Goal: Task Accomplishment & Management: Use online tool/utility

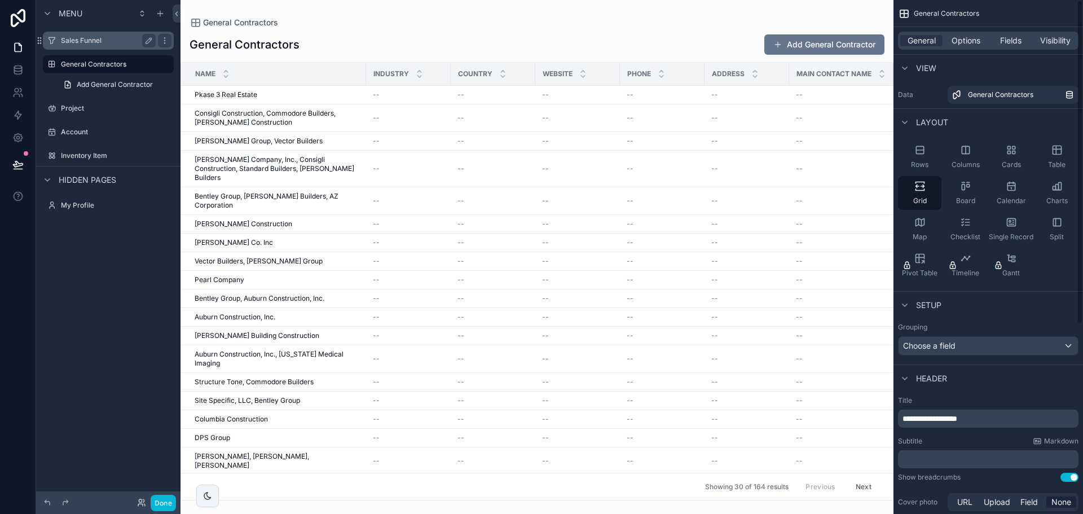
drag, startPoint x: 549, startPoint y: 25, endPoint x: 89, endPoint y: 45, distance: 460.6
click at [549, 25] on div "scrollable content" at bounding box center [536, 257] width 713 height 514
click at [88, 41] on label "Sales Funnel" at bounding box center [106, 40] width 90 height 9
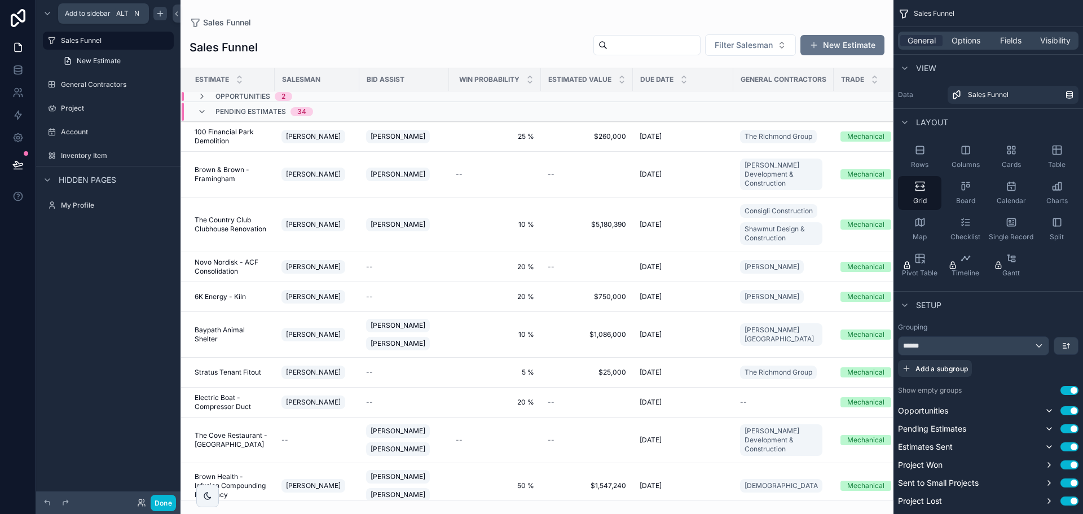
click at [158, 14] on icon "scrollable content" at bounding box center [160, 13] width 9 height 9
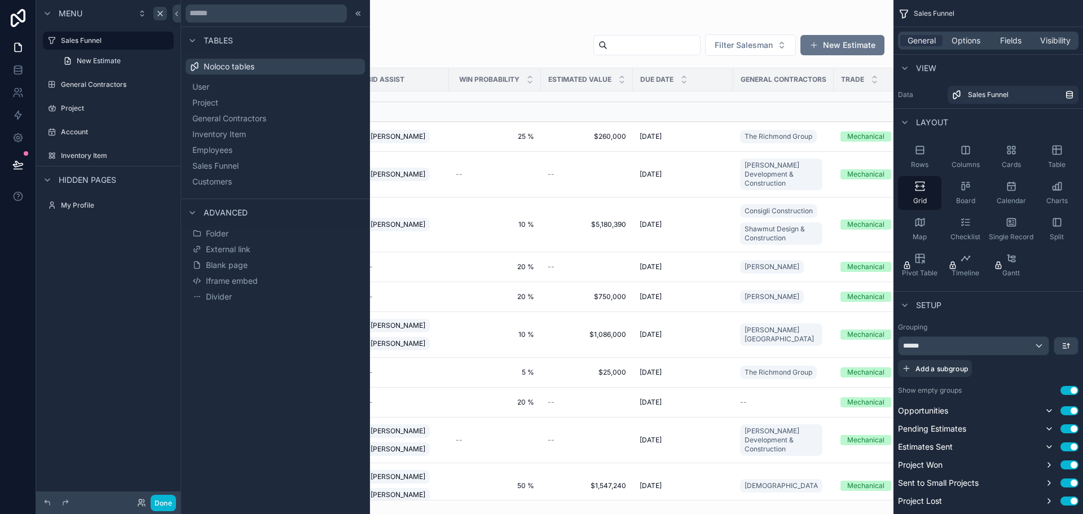
click at [217, 232] on span "Folder" at bounding box center [217, 233] width 23 height 11
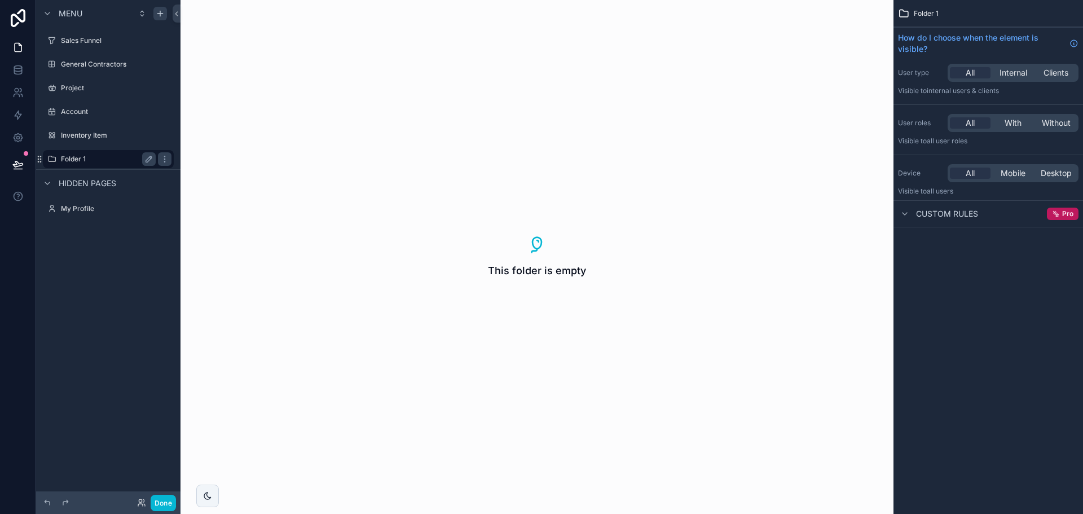
click at [81, 158] on label "Folder 1" at bounding box center [106, 159] width 90 height 9
click at [152, 162] on icon "scrollable content" at bounding box center [148, 159] width 9 height 9
click at [90, 155] on input "********" at bounding box center [99, 159] width 77 height 14
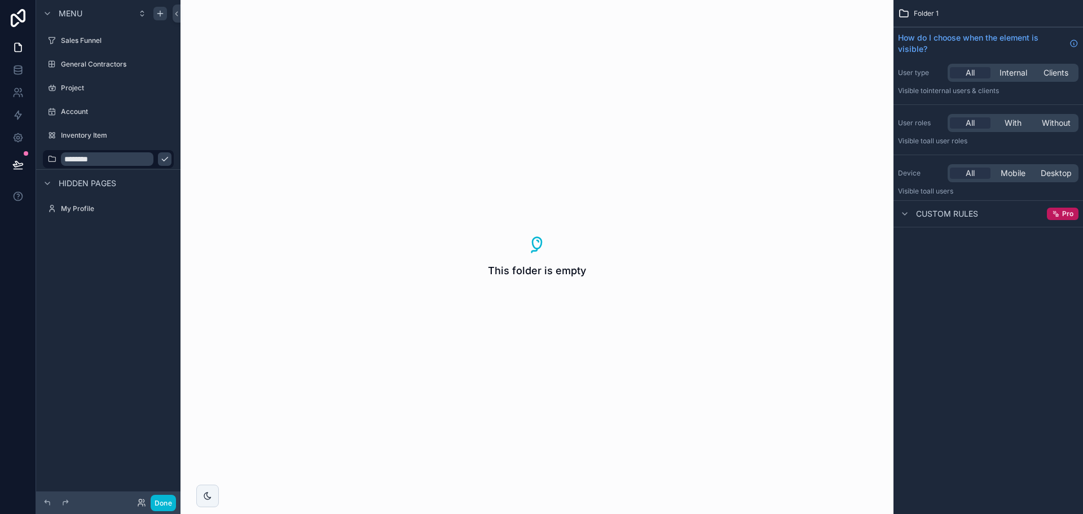
click at [96, 289] on div "Menu Sales Funnel General Contractors Project Account Inventory Item ******** H…" at bounding box center [108, 250] width 144 height 500
click at [166, 158] on icon "scrollable content" at bounding box center [164, 159] width 9 height 9
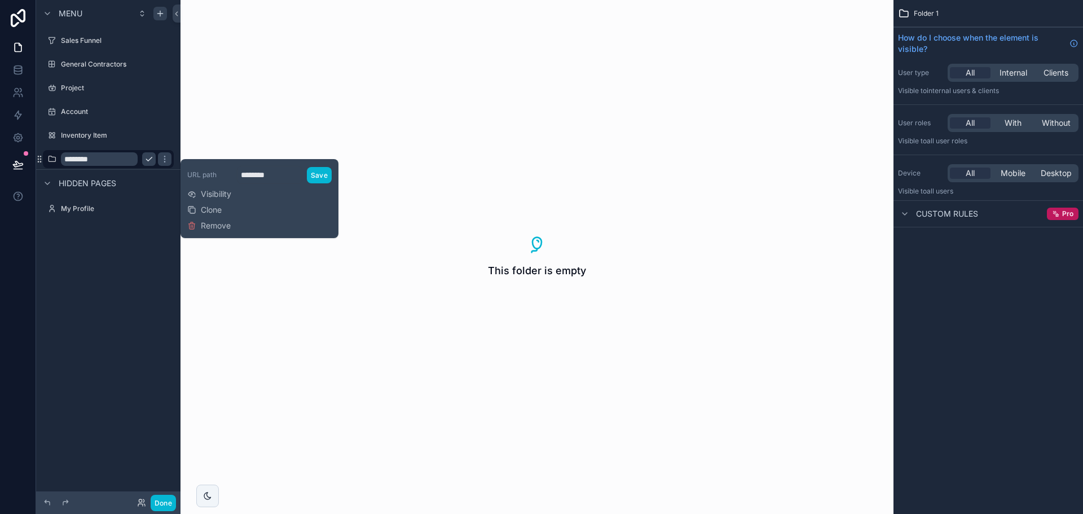
click at [248, 225] on div "URL path ******** Save Visibility Clone Remove" at bounding box center [259, 199] width 144 height 70
click at [217, 224] on span "Remove" at bounding box center [216, 225] width 30 height 11
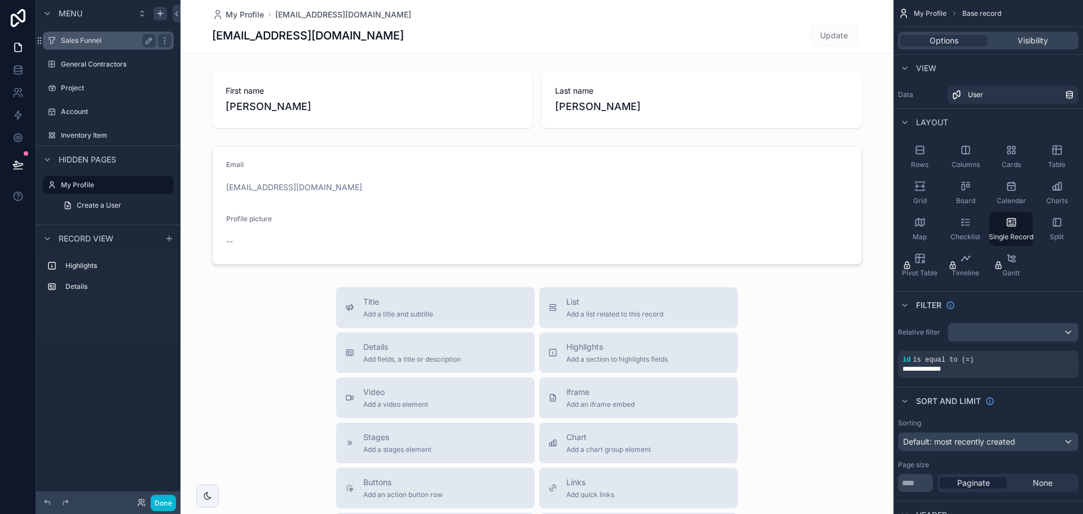
click at [77, 46] on div "Sales Funnel" at bounding box center [108, 41] width 95 height 14
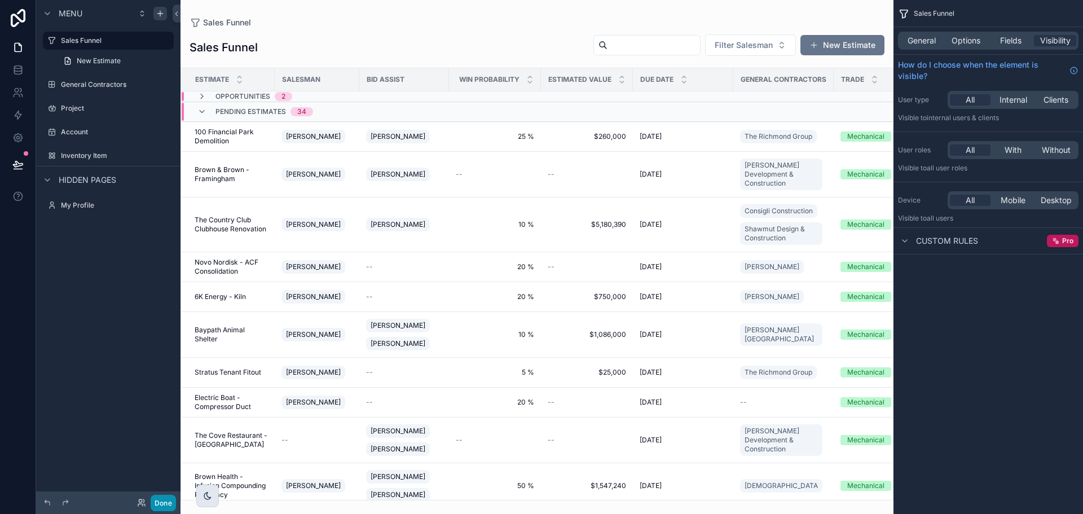
drag, startPoint x: 161, startPoint y: 497, endPoint x: 208, endPoint y: 495, distance: 46.3
click at [161, 497] on button "Done" at bounding box center [163, 503] width 25 height 16
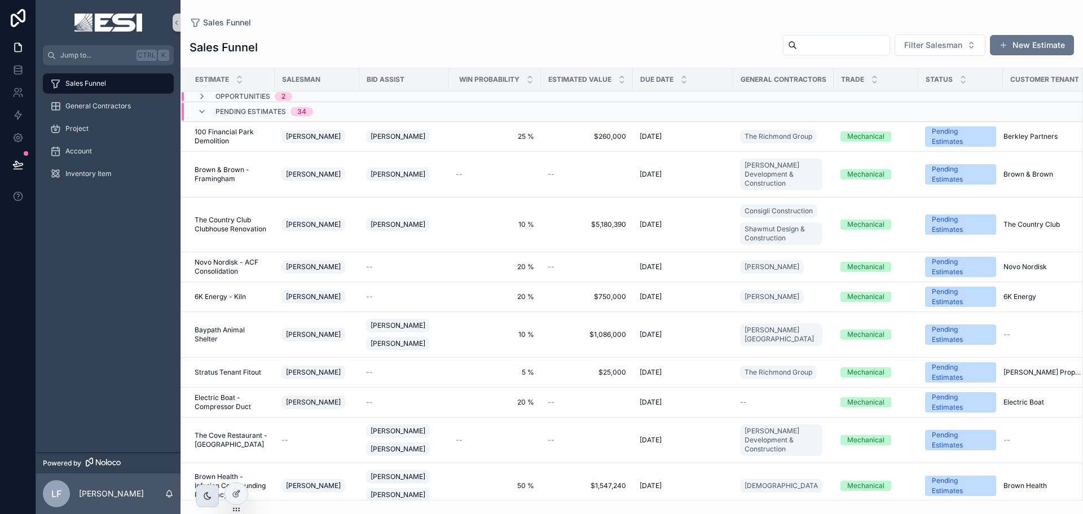
click at [208, 496] on icon "scrollable content" at bounding box center [207, 495] width 7 height 7
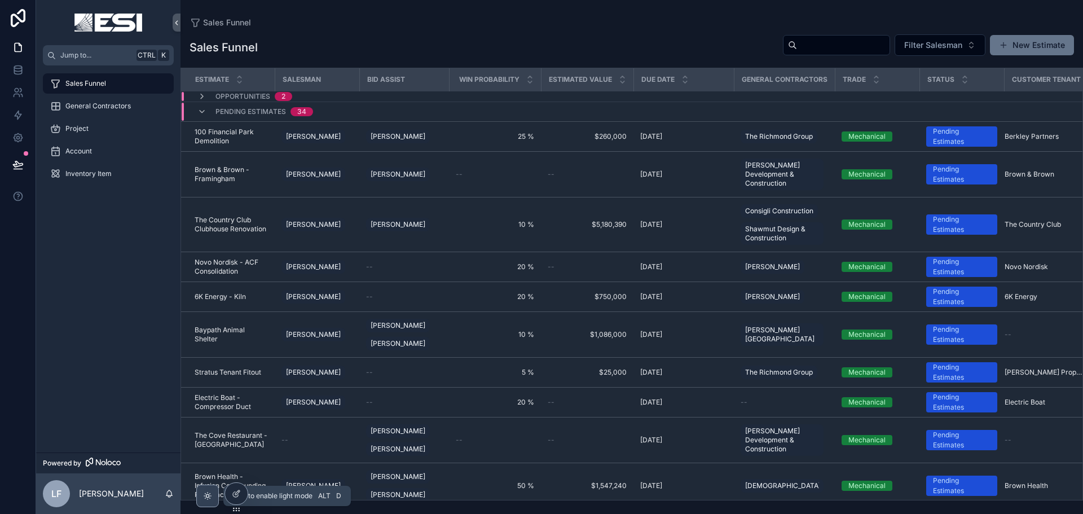
click at [208, 496] on icon "scrollable content" at bounding box center [207, 495] width 9 height 9
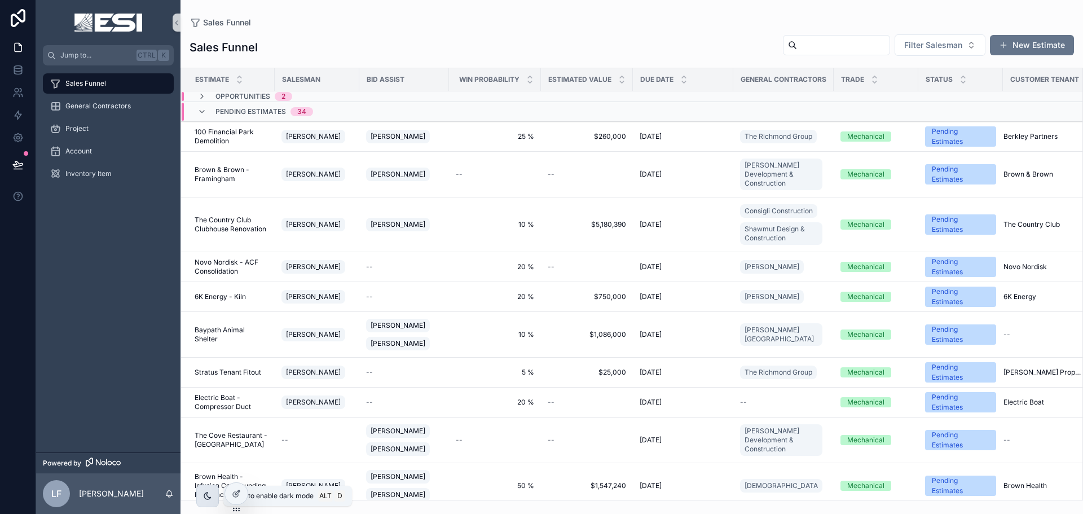
click at [208, 496] on icon "scrollable content" at bounding box center [207, 495] width 7 height 7
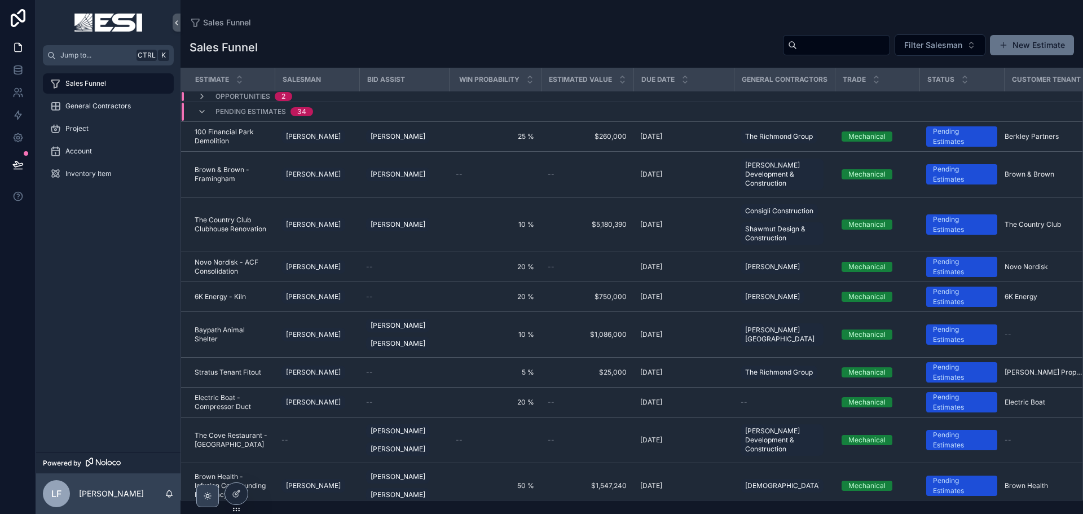
click at [204, 499] on icon "scrollable content" at bounding box center [207, 495] width 9 height 9
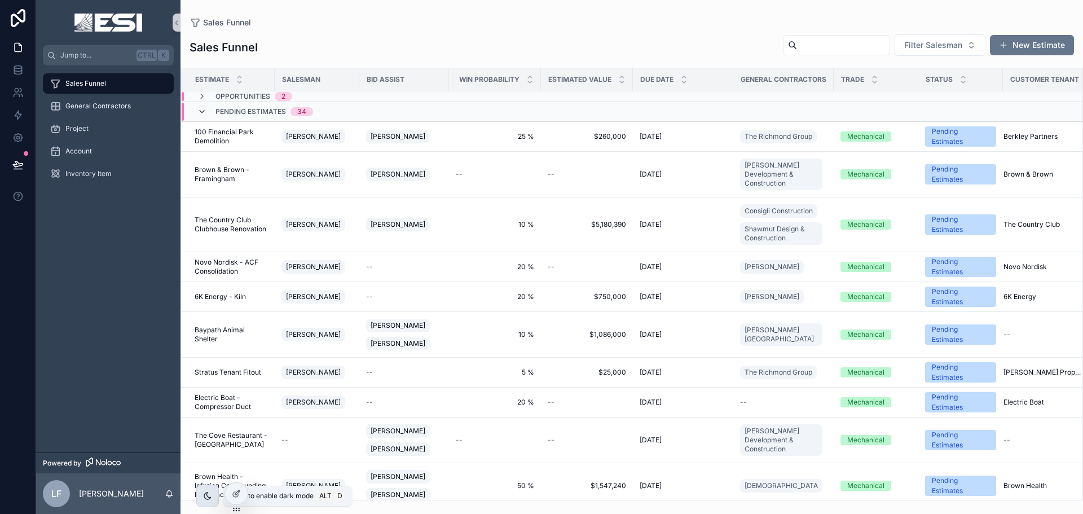
click at [199, 110] on icon "scrollable content" at bounding box center [201, 111] width 9 height 9
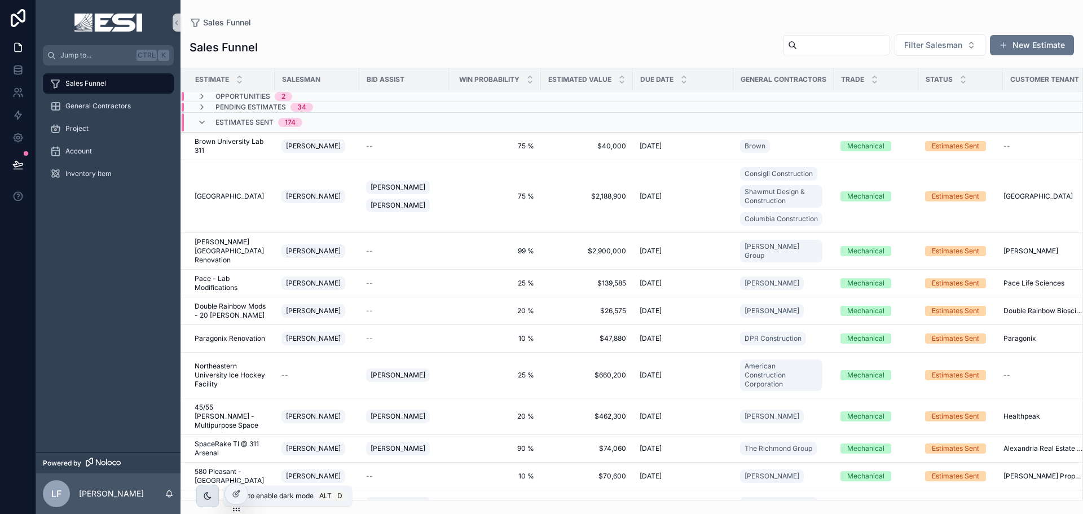
click at [197, 122] on div "Estimates Sent 174" at bounding box center [250, 122] width 132 height 18
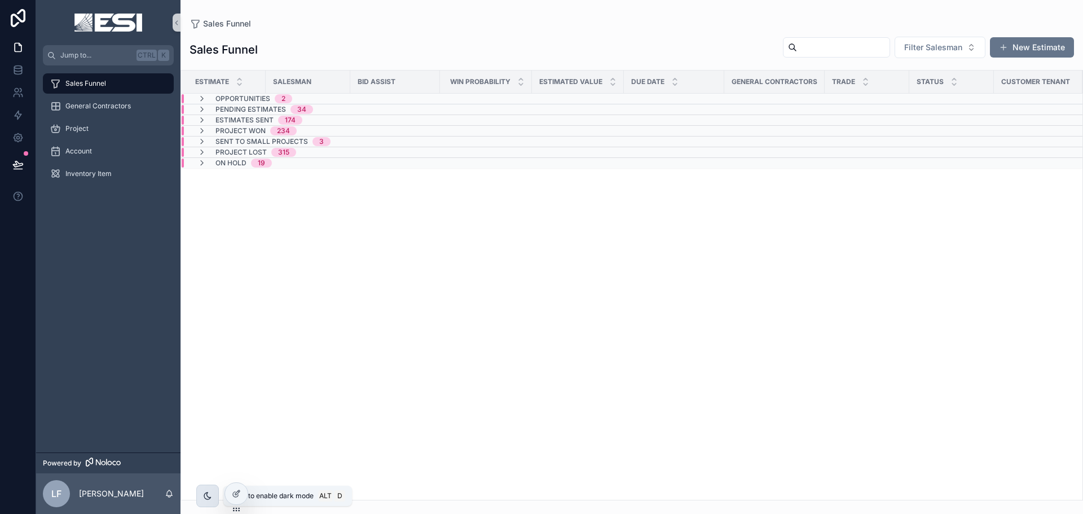
click at [286, 285] on div "Estimate Salesman Bid Assist Win Probability Estimated Value Due Date General C…" at bounding box center [631, 284] width 901 height 429
click at [16, 69] on icon at bounding box center [17, 69] width 11 height 11
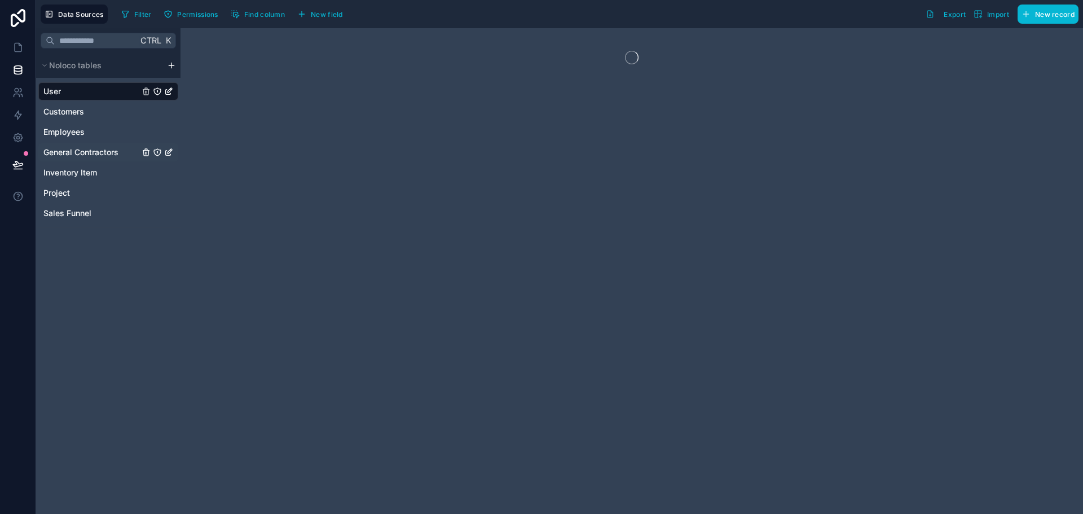
click at [87, 149] on span "General Contractors" at bounding box center [80, 152] width 75 height 11
drag, startPoint x: 87, startPoint y: 149, endPoint x: 175, endPoint y: 60, distance: 125.6
click at [87, 149] on span "General Contractors" at bounding box center [80, 152] width 75 height 11
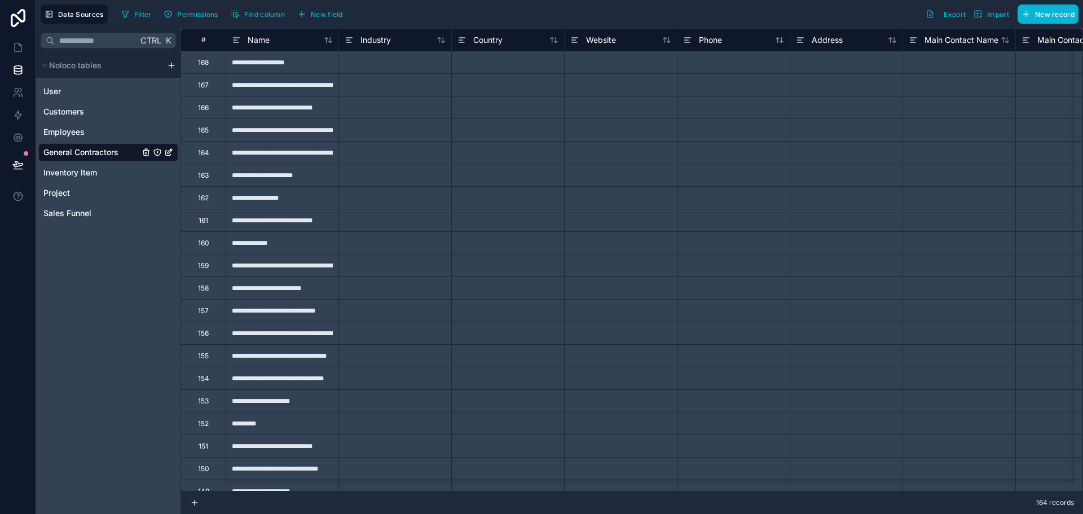
click at [172, 63] on html "**********" at bounding box center [541, 257] width 1083 height 514
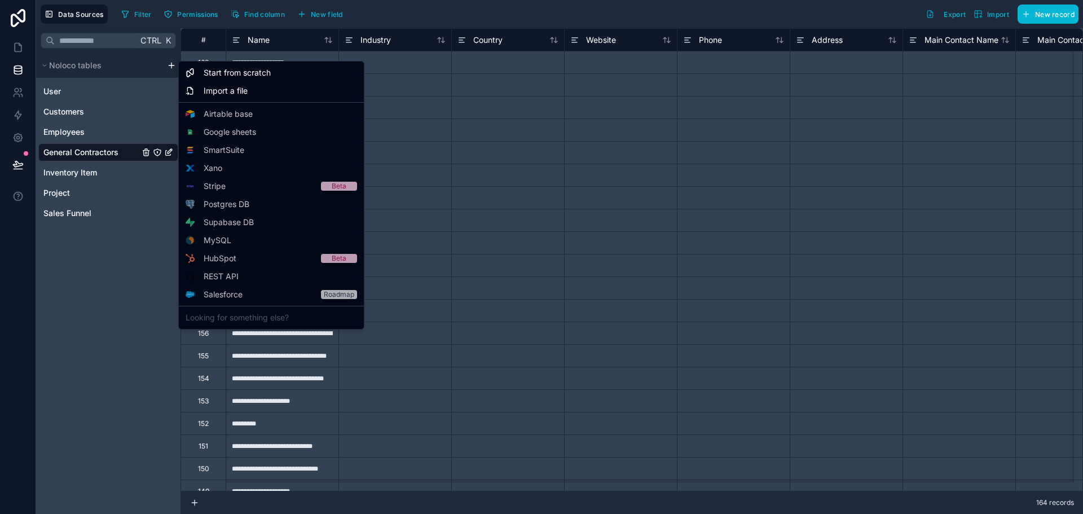
click at [172, 63] on html "**********" at bounding box center [541, 257] width 1083 height 514
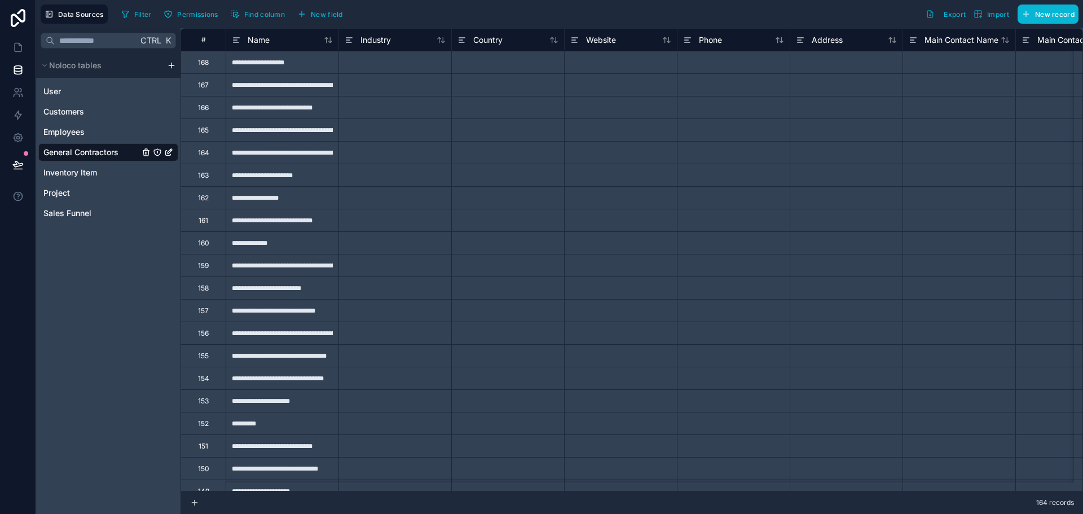
click at [171, 65] on html "**********" at bounding box center [541, 257] width 1083 height 514
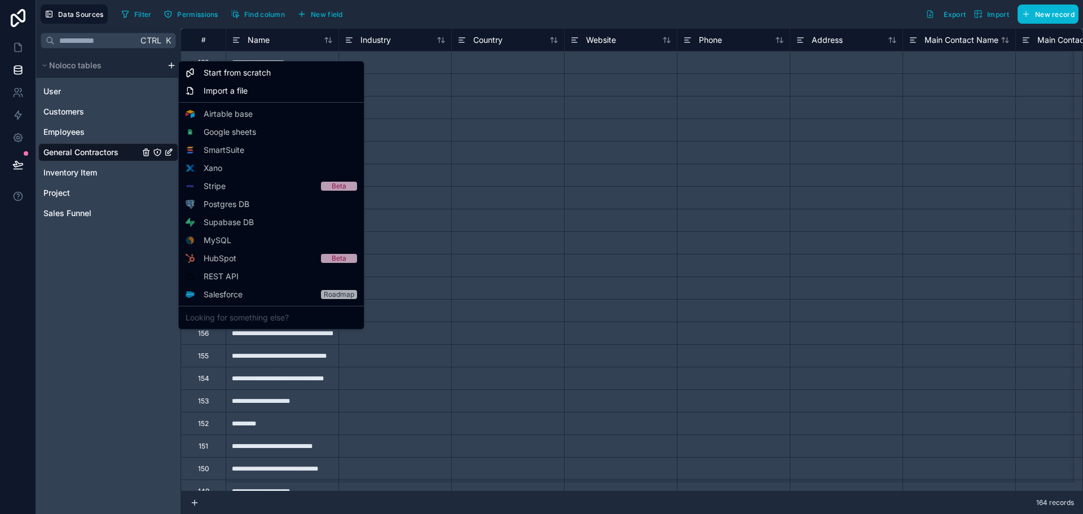
click at [171, 65] on html "**********" at bounding box center [541, 257] width 1083 height 514
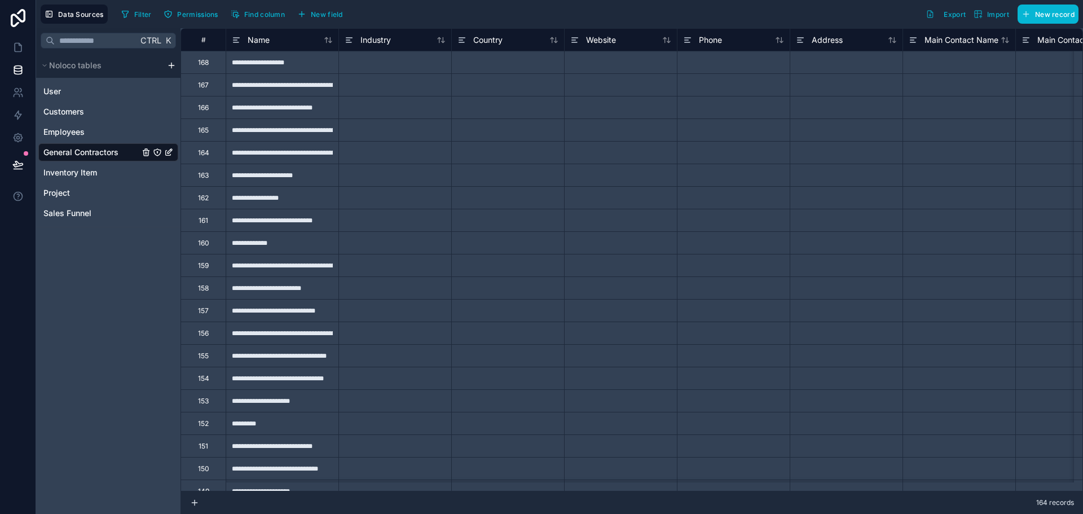
click at [73, 297] on div "Ctrl K Noloco tables User Customers Employees General Contractors Inventory Ite…" at bounding box center [108, 271] width 144 height 486
click at [113, 400] on div "Ctrl K Noloco tables User Customers Employees General Contractors Inventory Ite…" at bounding box center [108, 271] width 144 height 486
click at [118, 319] on div "Ctrl K Noloco tables User Customers Employees General Contractors Inventory Ite…" at bounding box center [108, 271] width 144 height 486
click at [25, 48] on link at bounding box center [18, 47] width 36 height 23
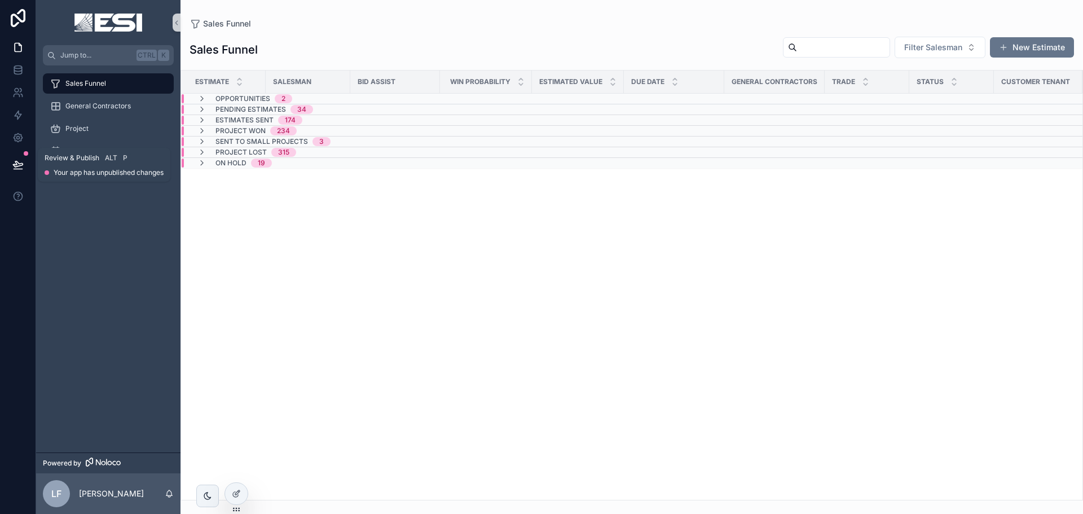
click at [19, 165] on icon at bounding box center [17, 164] width 11 height 11
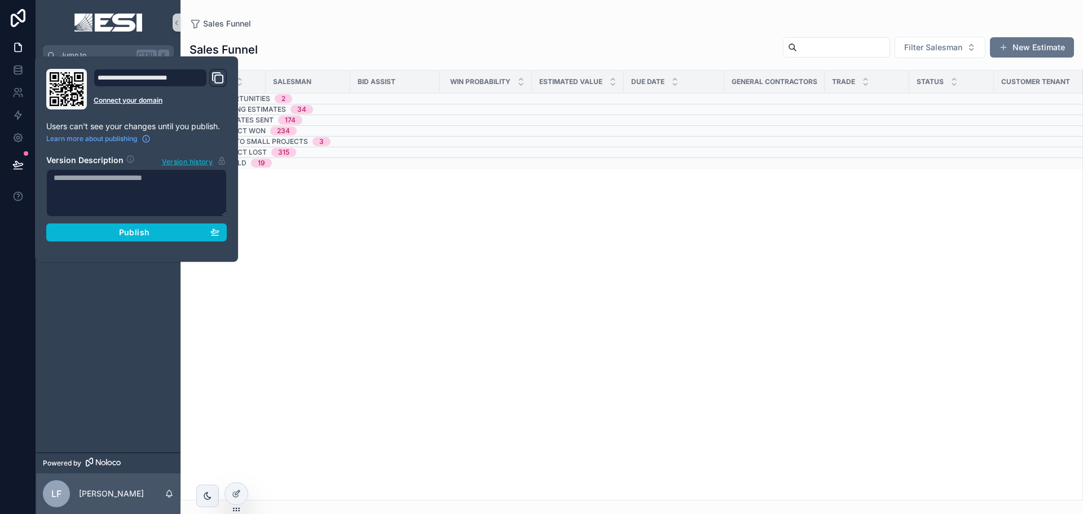
click at [314, 308] on div "Estimate Salesman Bid Assist Win Probability Estimated Value Due Date General C…" at bounding box center [631, 284] width 901 height 429
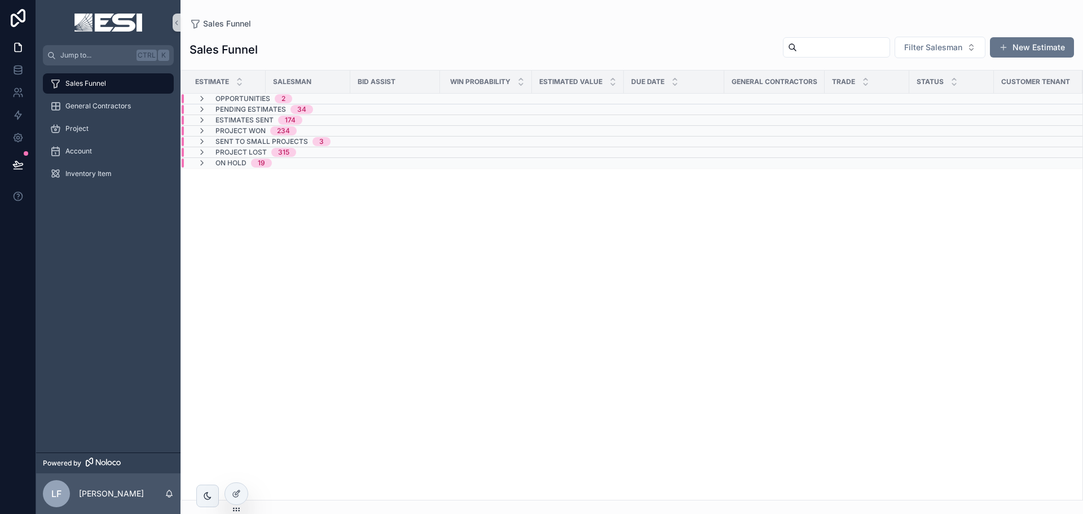
click at [835, 48] on input "scrollable content" at bounding box center [843, 47] width 92 height 16
type input "******"
click at [201, 121] on icon "scrollable content" at bounding box center [201, 120] width 9 height 9
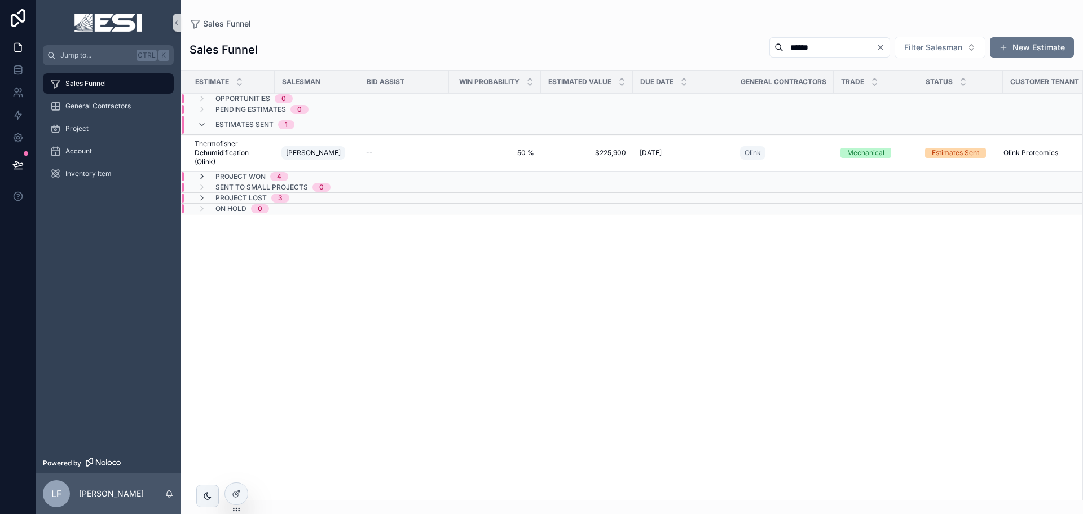
click at [202, 179] on icon "scrollable content" at bounding box center [201, 176] width 9 height 9
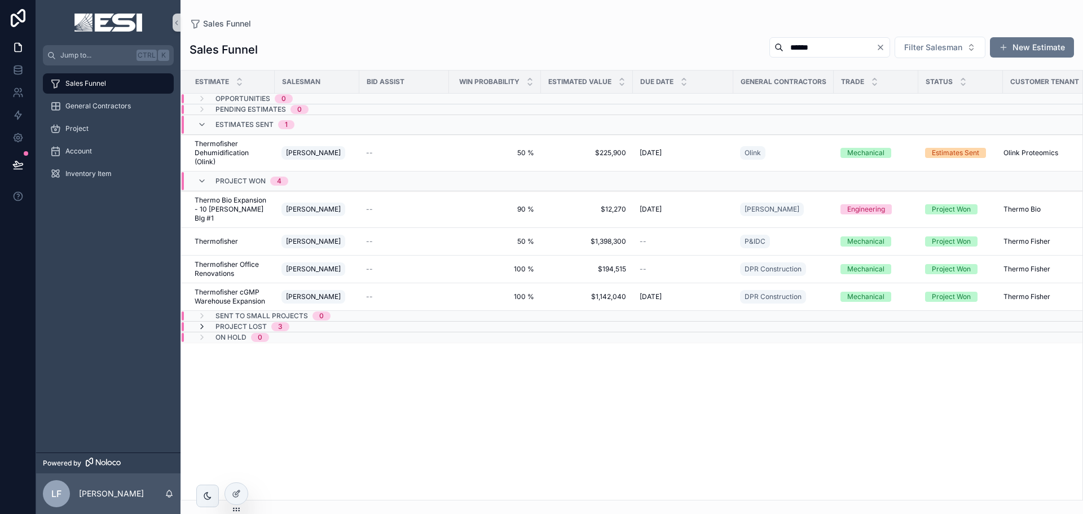
click at [200, 322] on icon "scrollable content" at bounding box center [201, 326] width 9 height 9
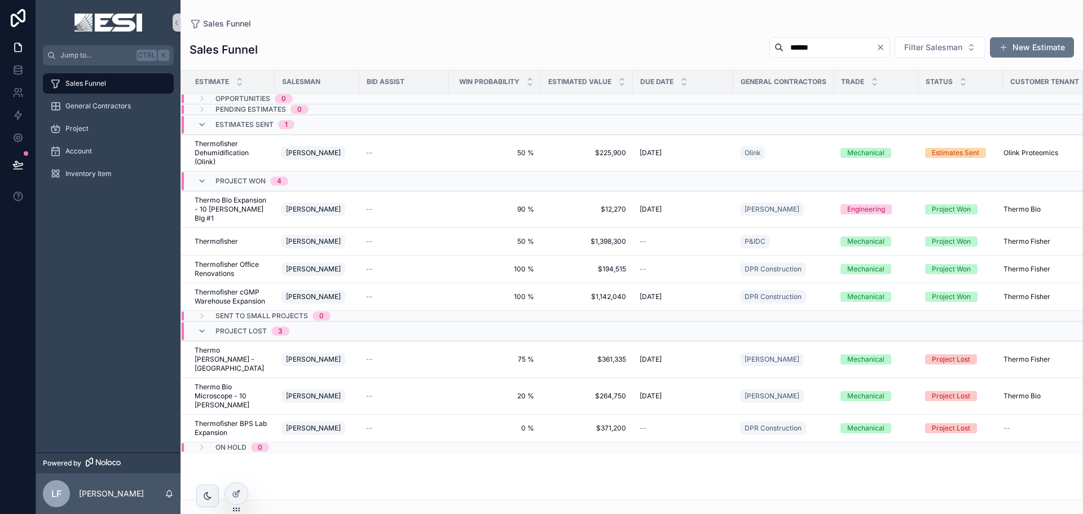
click at [880, 46] on icon "Clear" at bounding box center [880, 47] width 5 height 5
click at [841, 50] on input "scrollable content" at bounding box center [843, 47] width 92 height 16
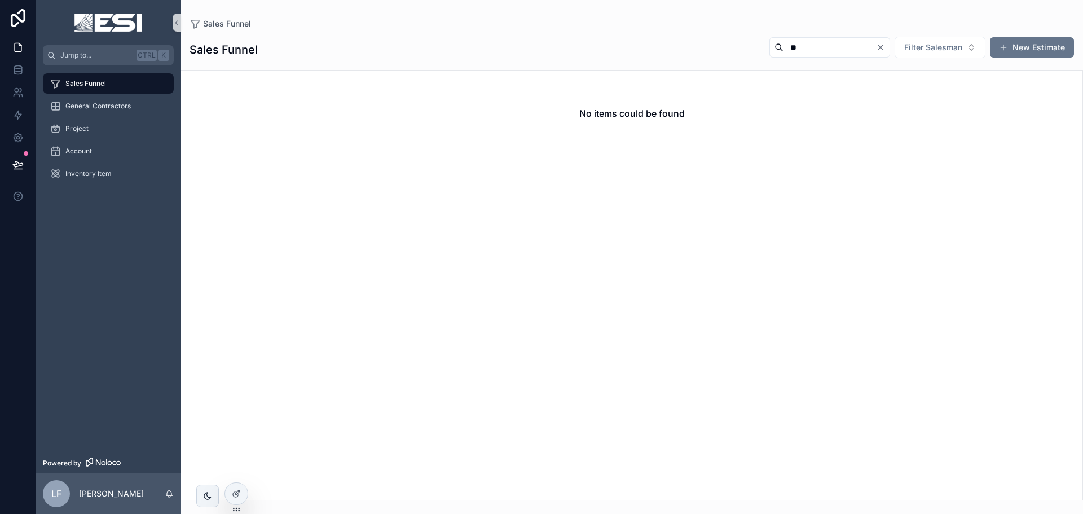
type input "*"
type input "*****"
click at [881, 44] on icon "Clear" at bounding box center [880, 47] width 9 height 9
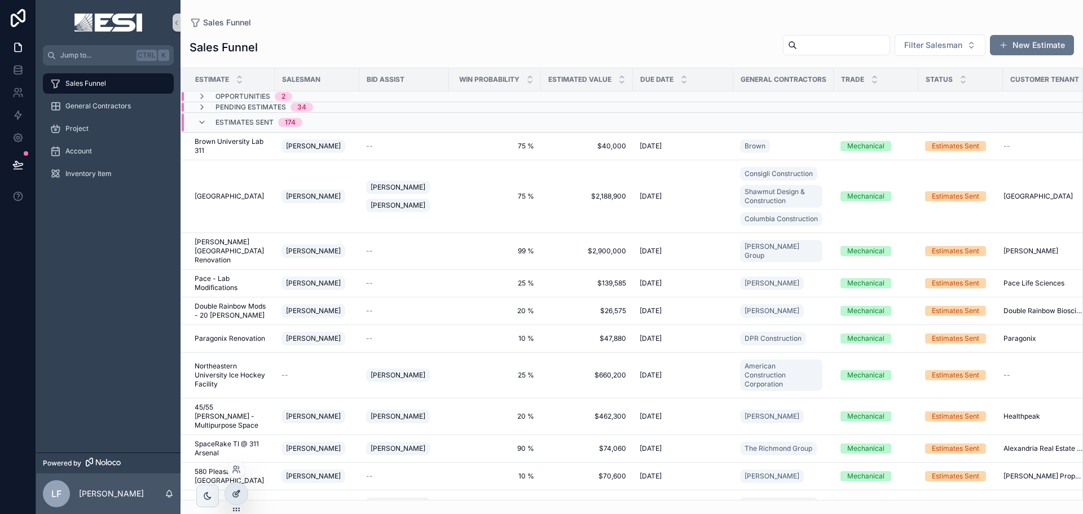
click at [240, 496] on icon at bounding box center [236, 493] width 9 height 9
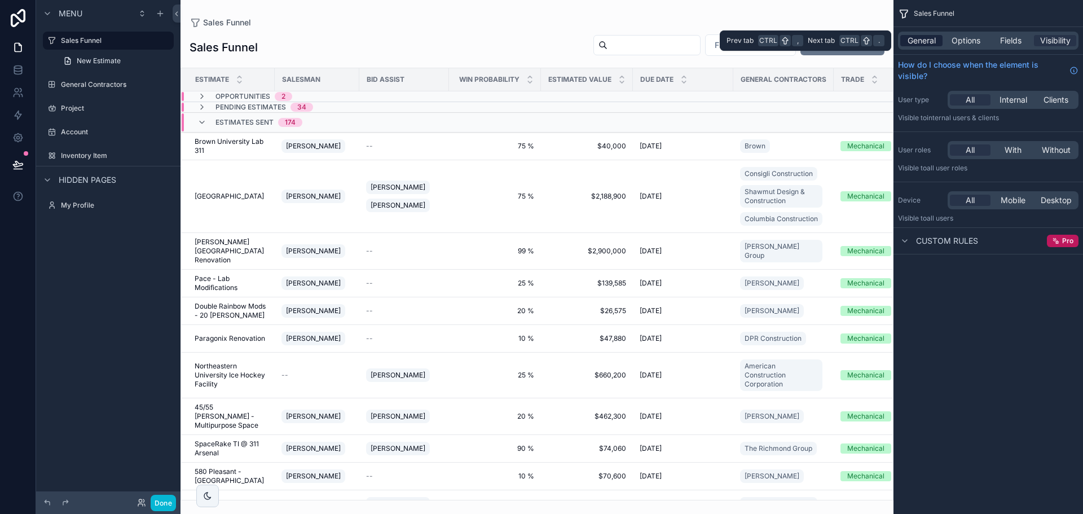
click at [916, 38] on span "General" at bounding box center [921, 40] width 28 height 11
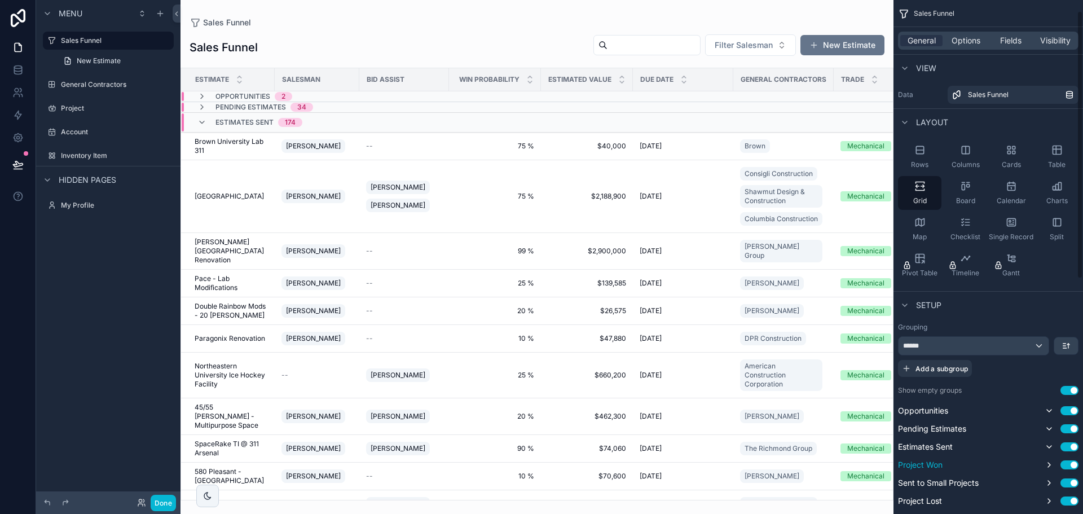
scroll to position [56, 0]
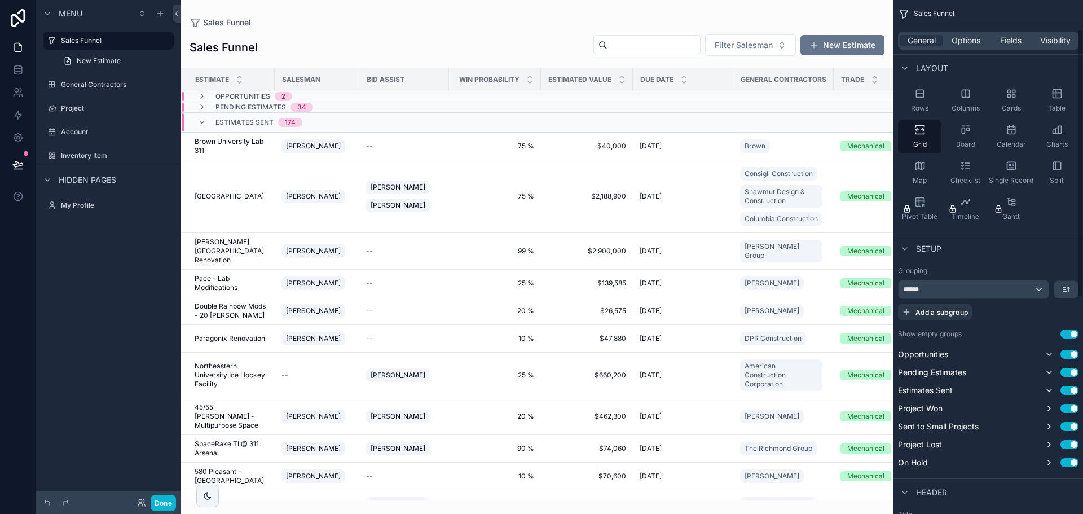
click at [955, 33] on div "General Options Fields Visibility" at bounding box center [988, 41] width 180 height 18
click at [956, 38] on span "Options" at bounding box center [965, 40] width 29 height 11
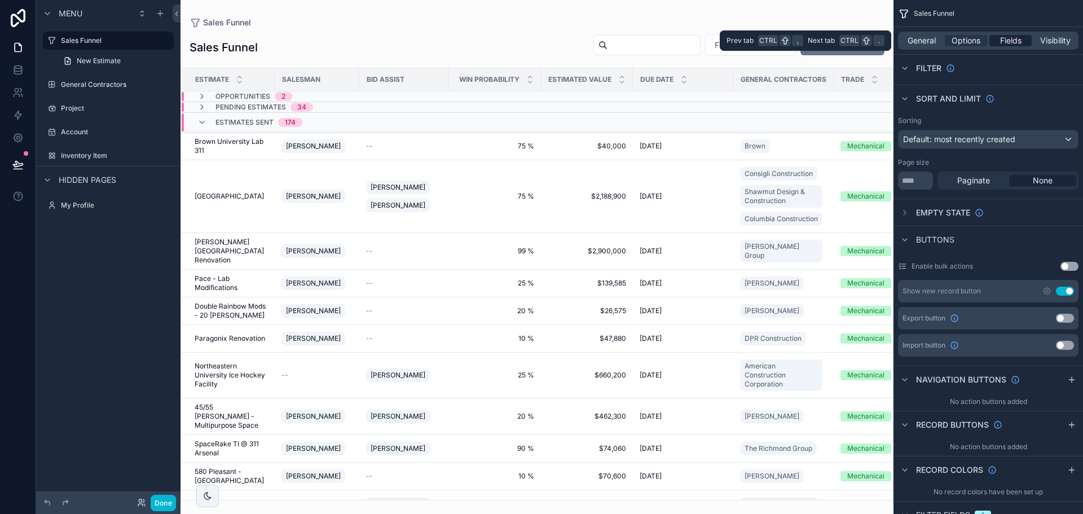
click at [1008, 36] on span "Fields" at bounding box center [1010, 40] width 21 height 11
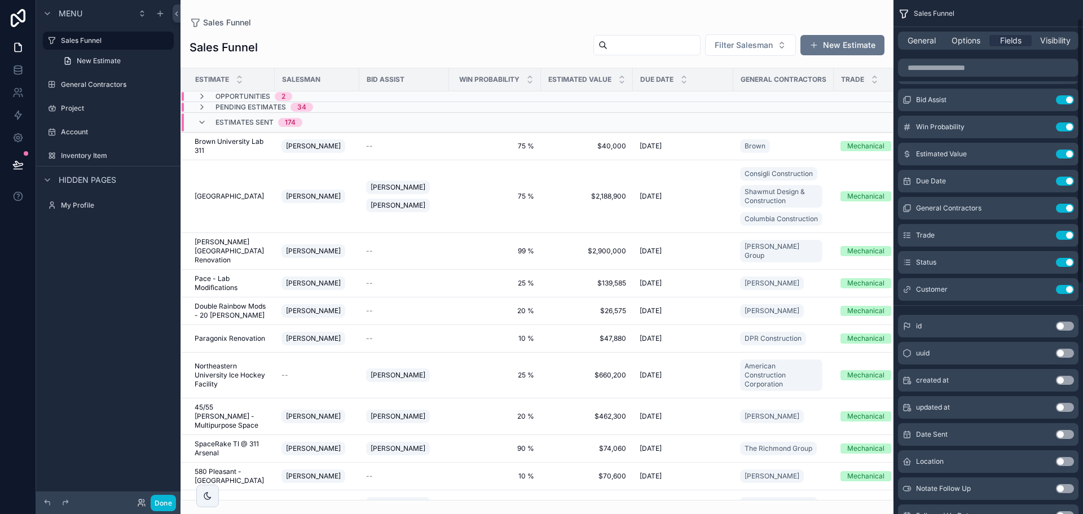
scroll to position [0, 0]
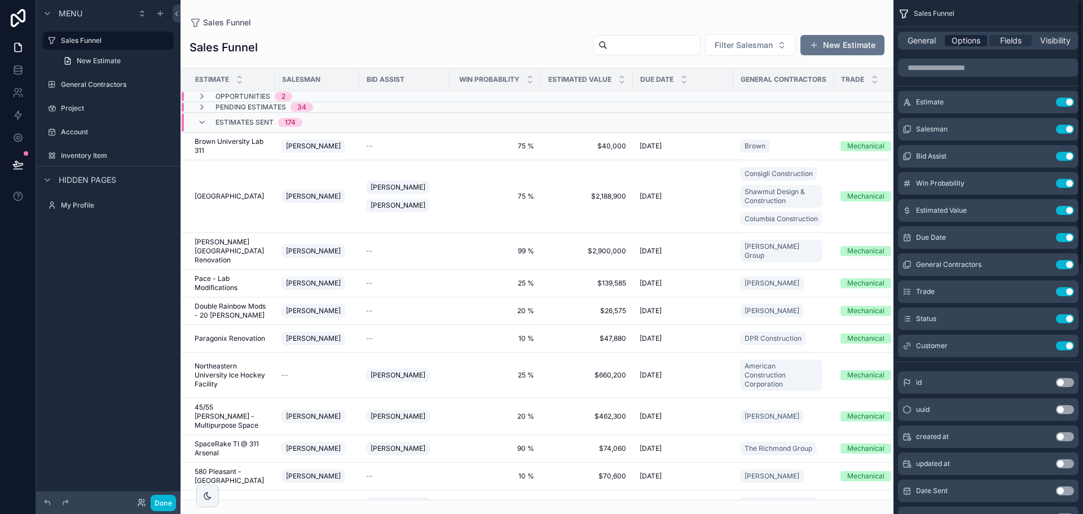
click at [971, 41] on span "Options" at bounding box center [965, 40] width 29 height 11
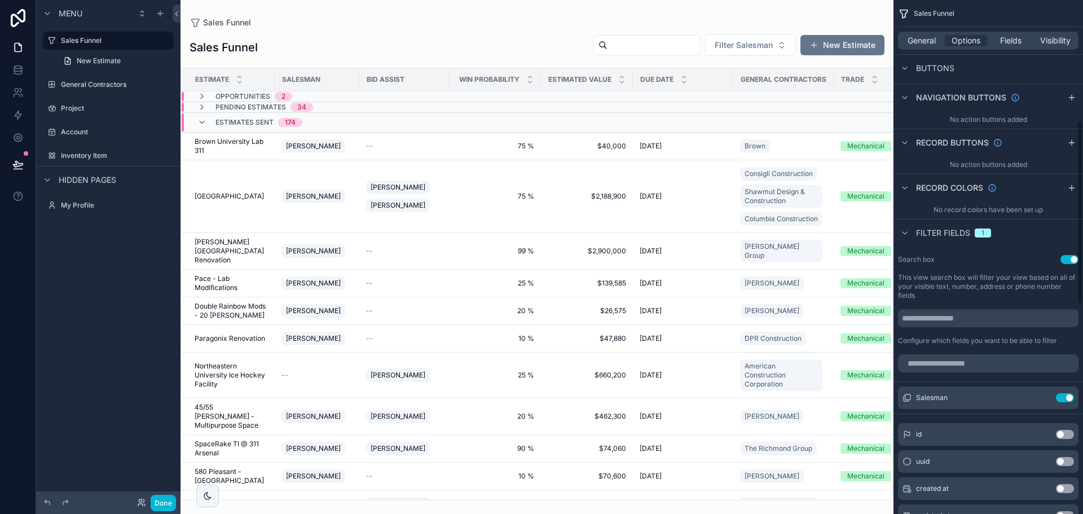
scroll to position [395, 0]
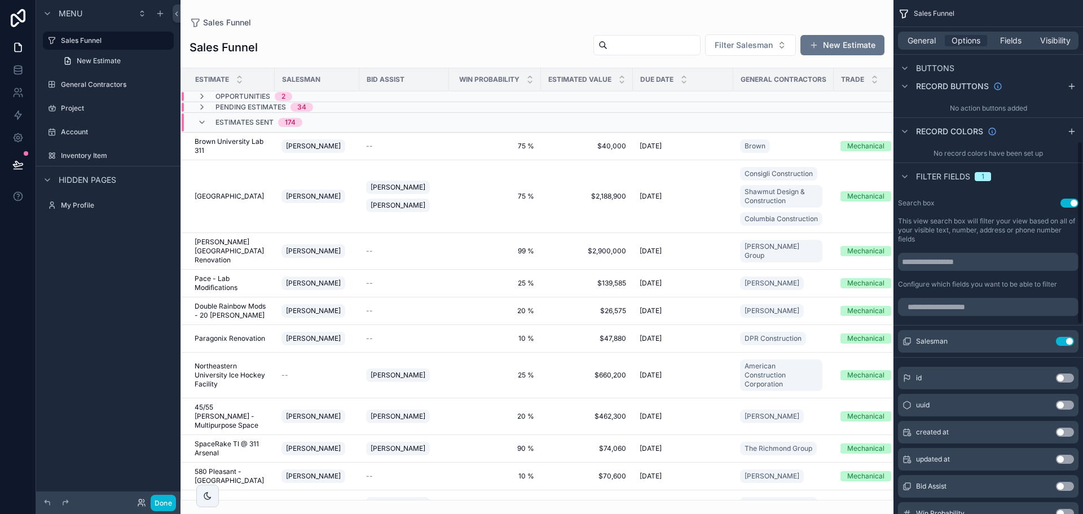
click at [787, 16] on div "scrollable content" at bounding box center [536, 257] width 713 height 514
click at [906, 8] on icon "scrollable content" at bounding box center [903, 13] width 11 height 11
click at [903, 16] on icon "scrollable content" at bounding box center [903, 13] width 11 height 11
click at [165, 504] on button "Done" at bounding box center [163, 503] width 25 height 16
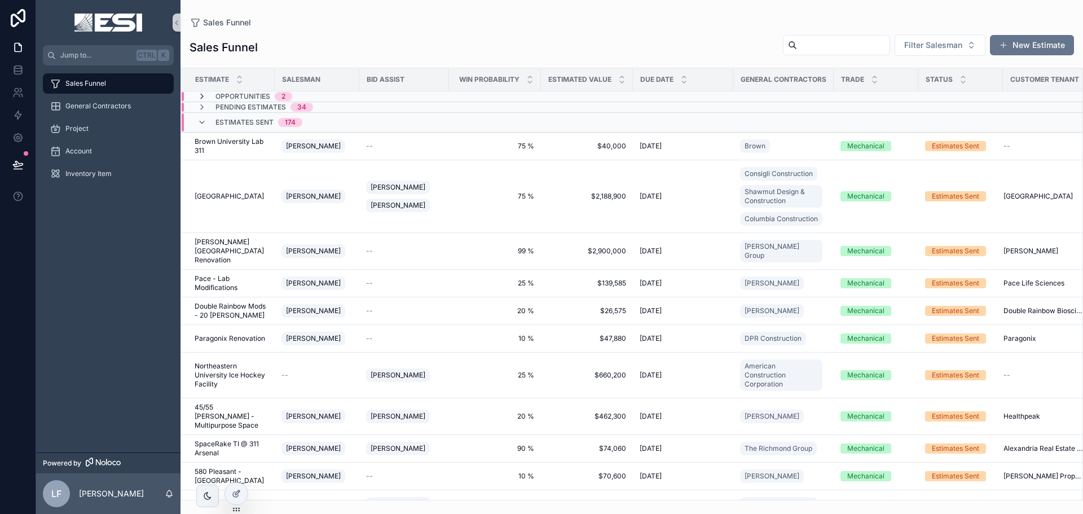
click at [200, 96] on icon "scrollable content" at bounding box center [201, 96] width 9 height 9
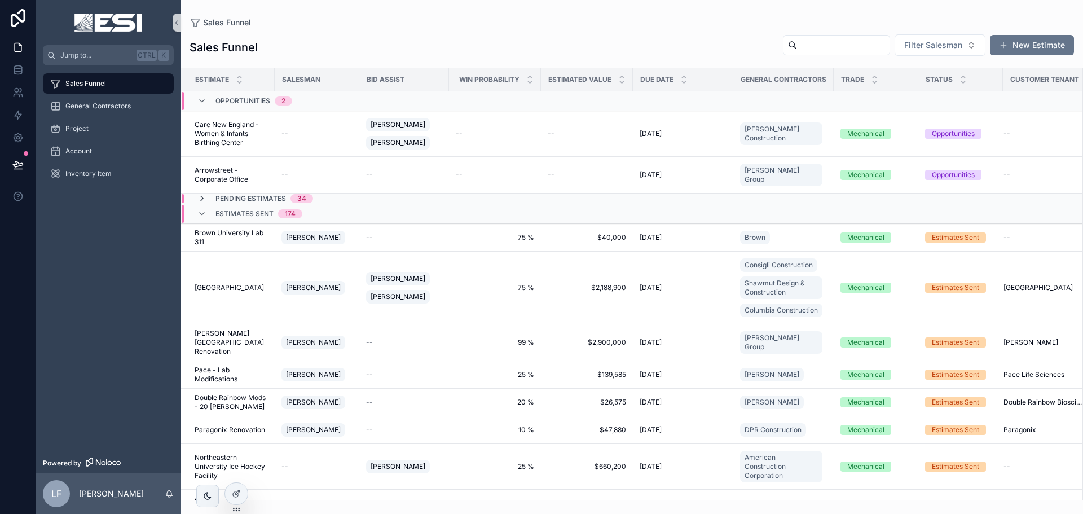
click at [201, 194] on icon "scrollable content" at bounding box center [201, 198] width 9 height 9
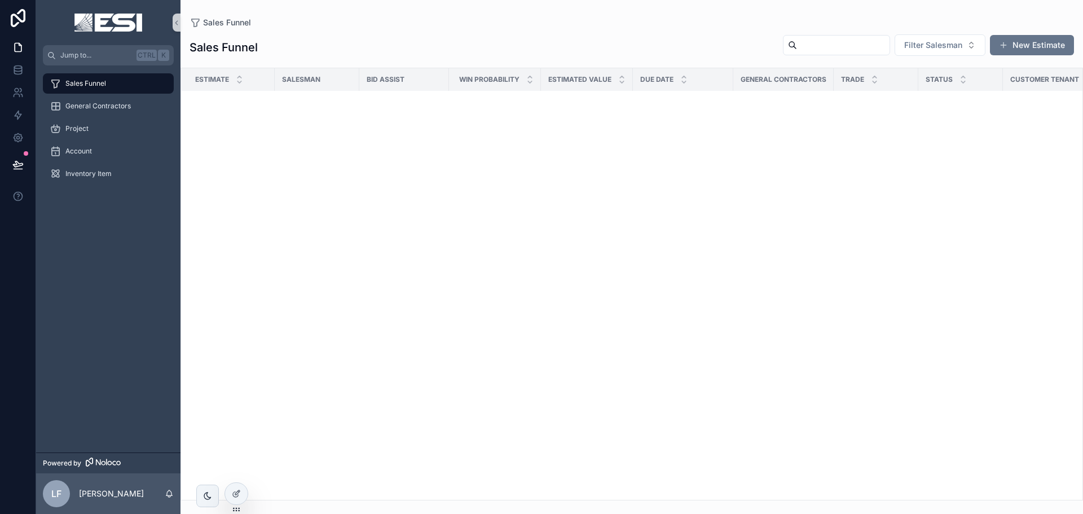
scroll to position [12643, 0]
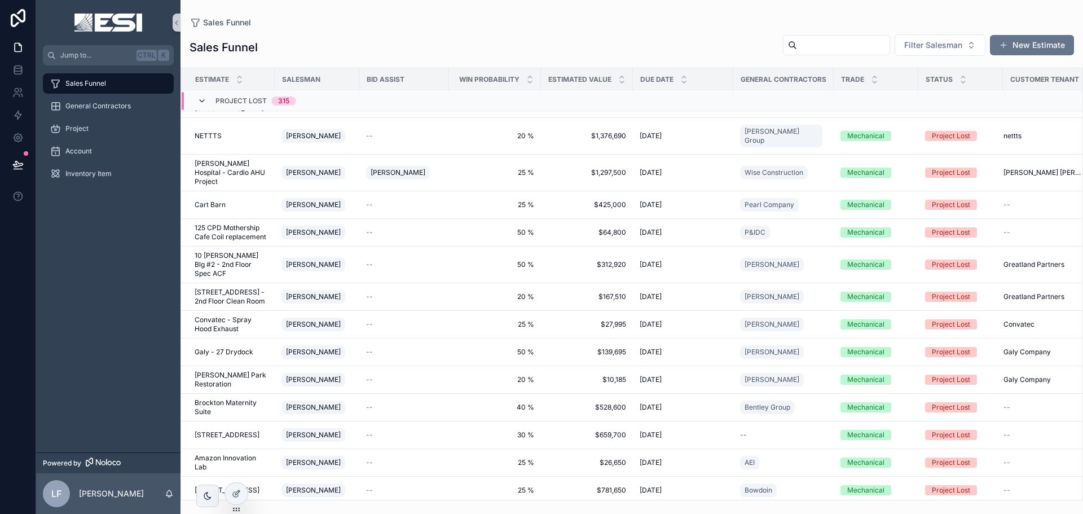
click at [202, 101] on icon "scrollable content" at bounding box center [201, 100] width 9 height 9
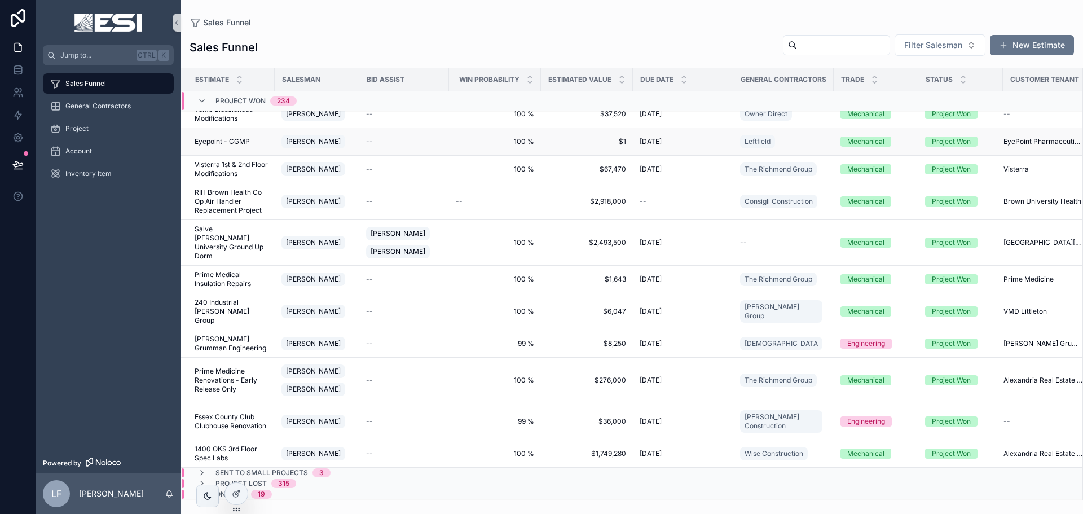
scroll to position [11780, 0]
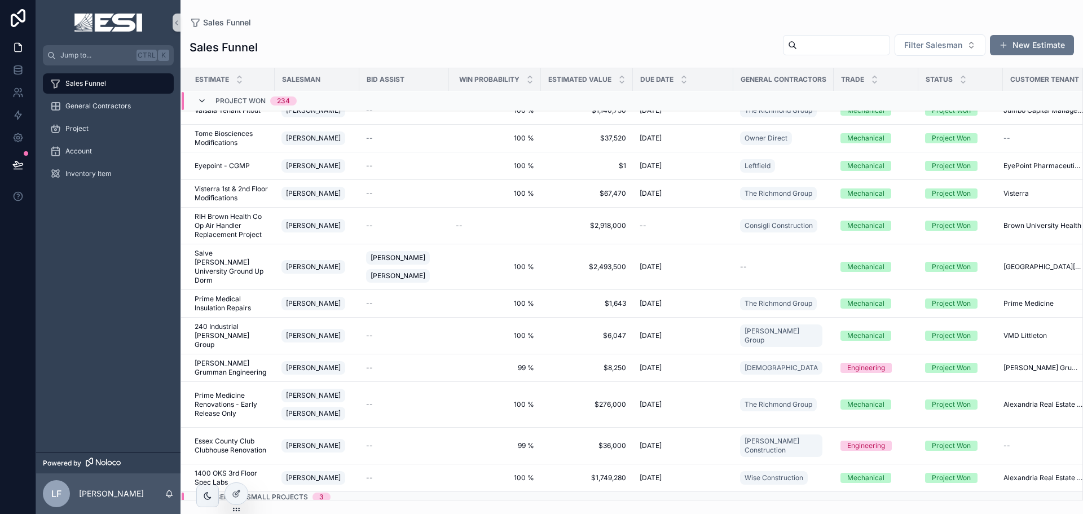
click at [201, 100] on icon "scrollable content" at bounding box center [201, 100] width 9 height 9
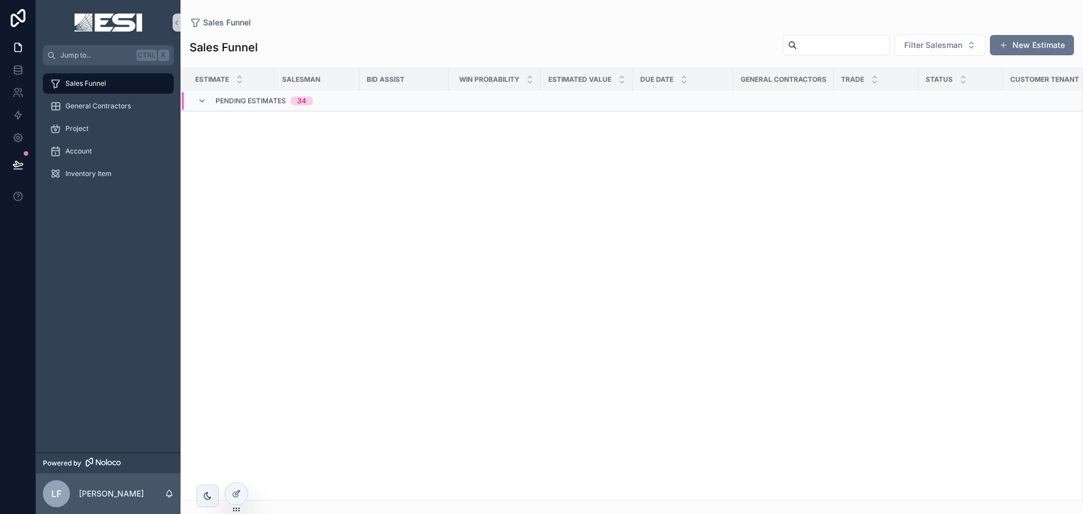
scroll to position [0, 0]
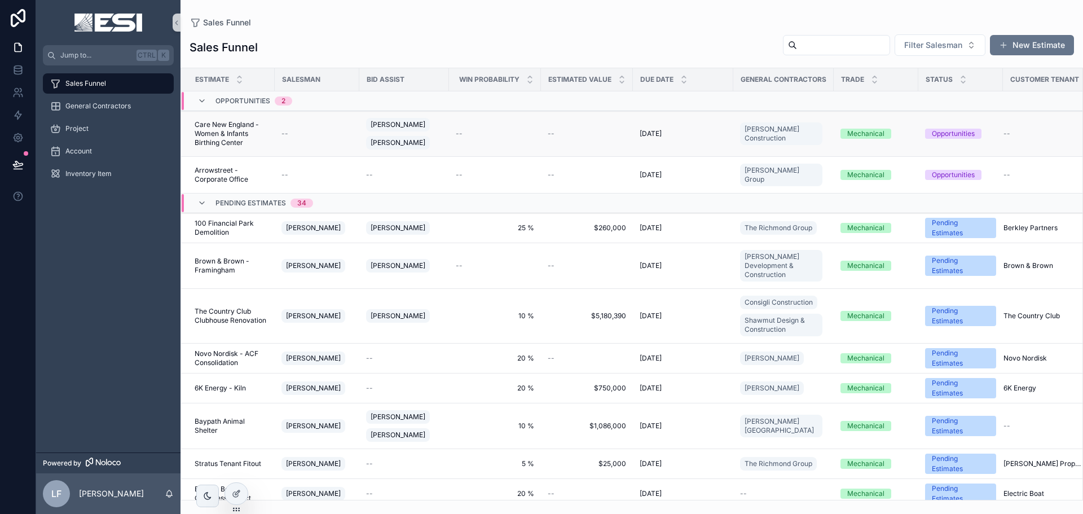
click at [242, 133] on span "Care New England -Women & Infants Birthing Center" at bounding box center [231, 133] width 73 height 27
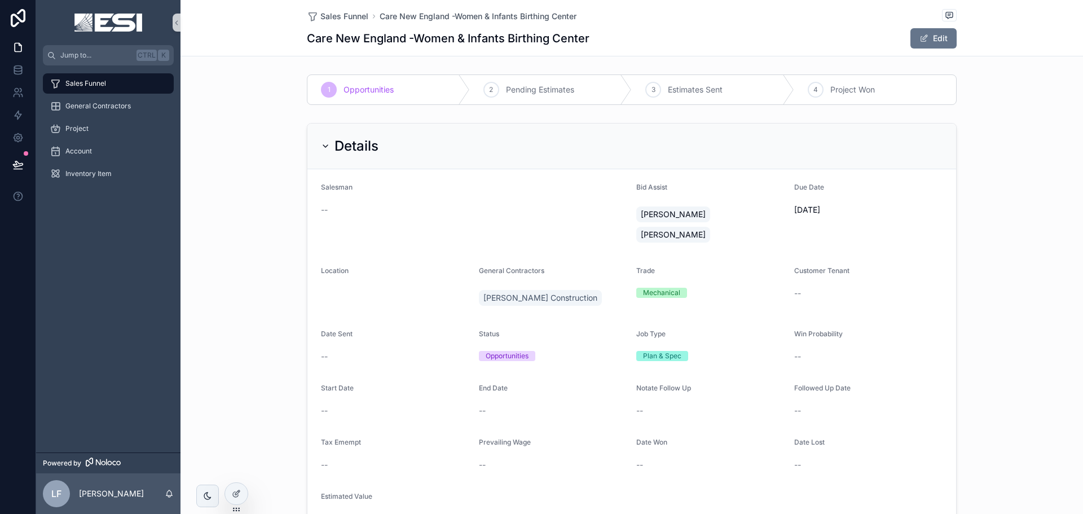
click at [1044, 131] on div "Details Salesman -- Bid Assist Paul Sances Corey Matos Due Date 9/24/2025 Locat…" at bounding box center [631, 332] width 902 height 428
click at [73, 83] on span "Sales Funnel" at bounding box center [85, 83] width 41 height 9
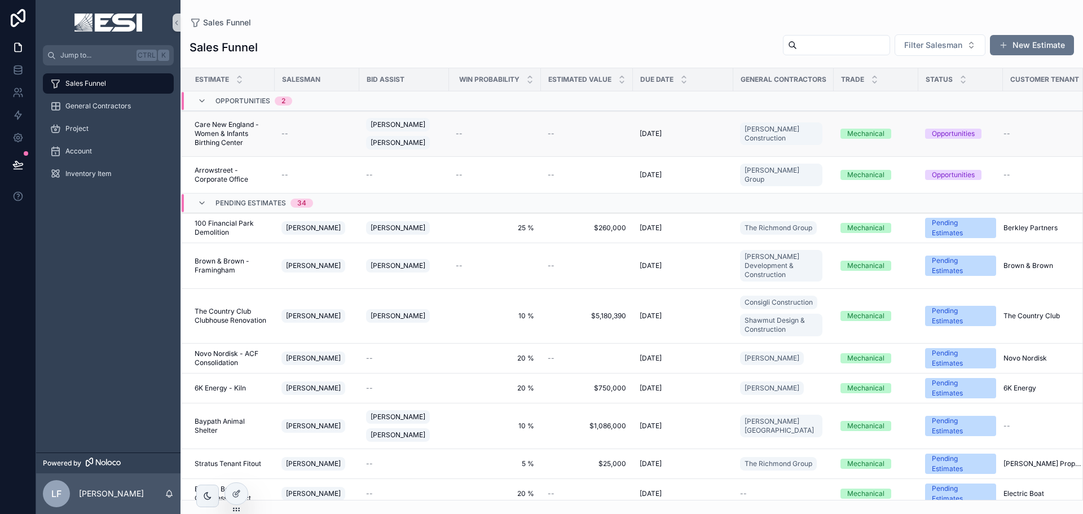
scroll to position [0, 24]
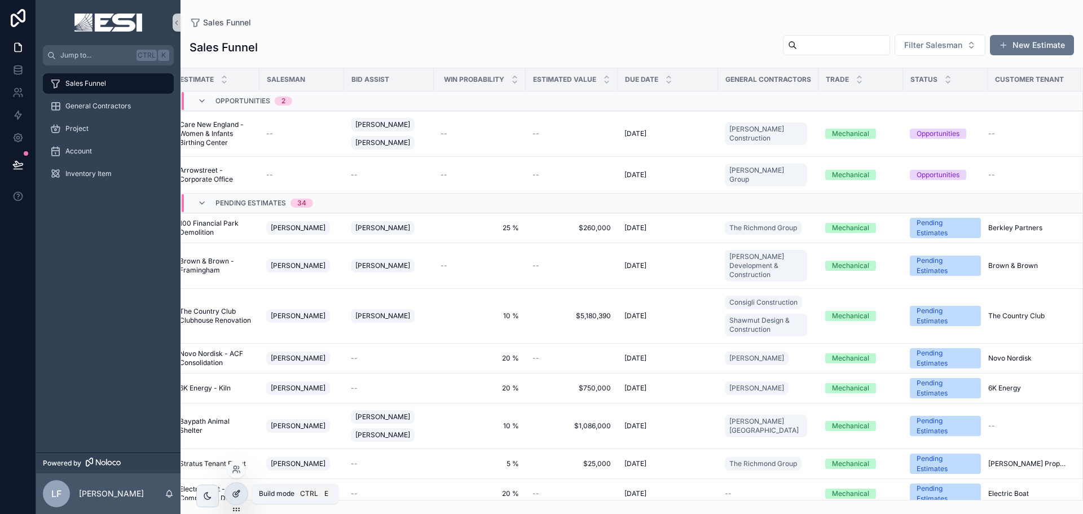
click at [239, 492] on icon at bounding box center [238, 491] width 1 height 1
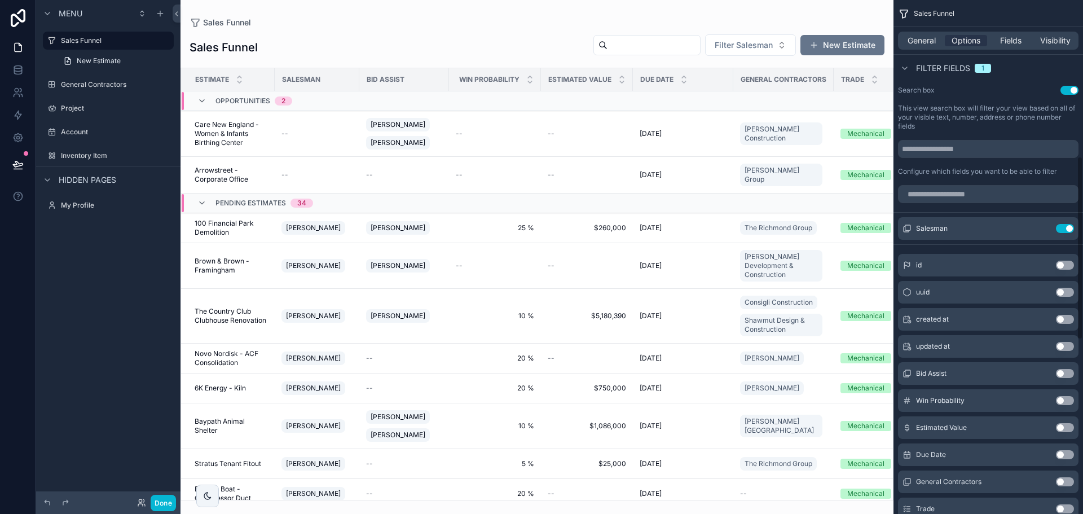
scroll to position [56, 0]
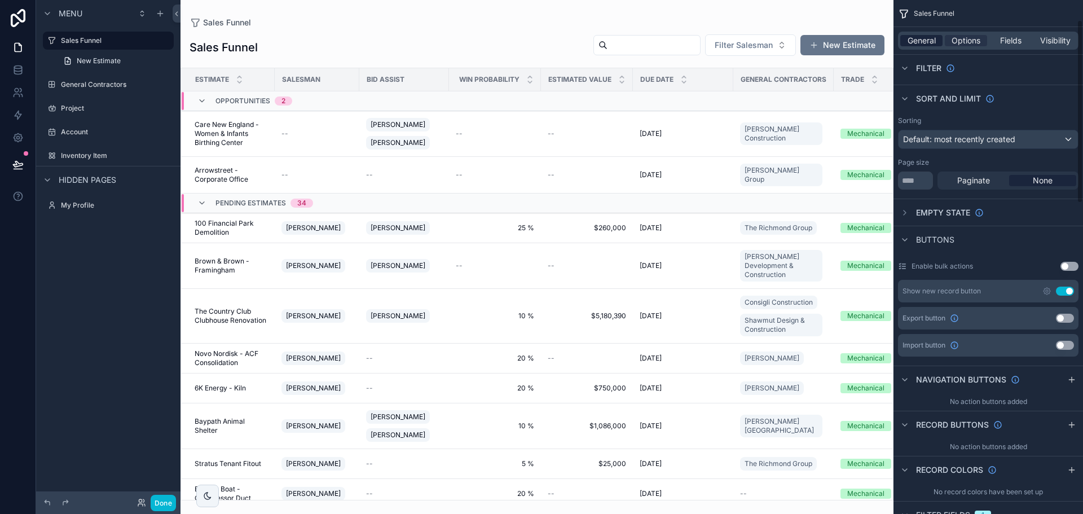
click at [931, 36] on span "General" at bounding box center [921, 40] width 28 height 11
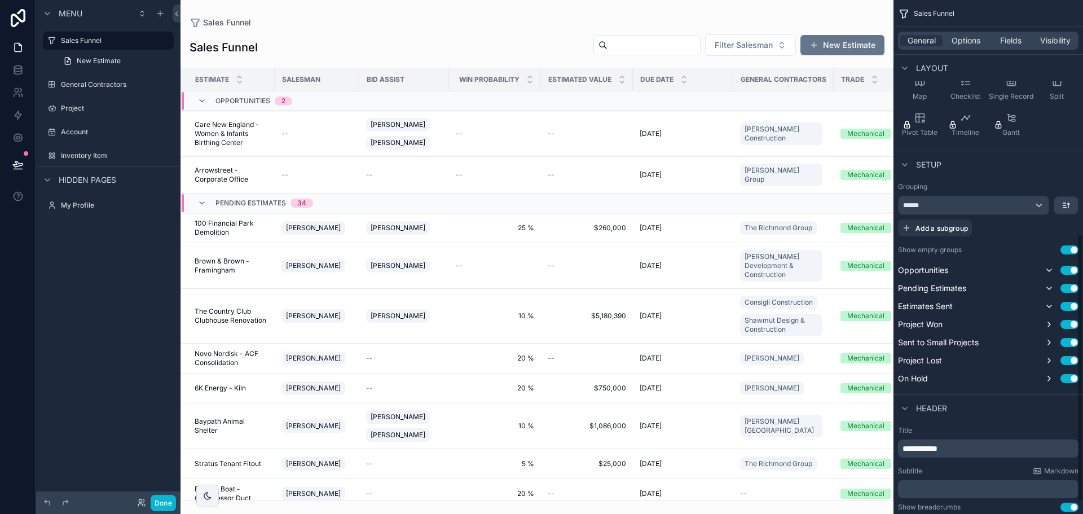
scroll to position [131, 0]
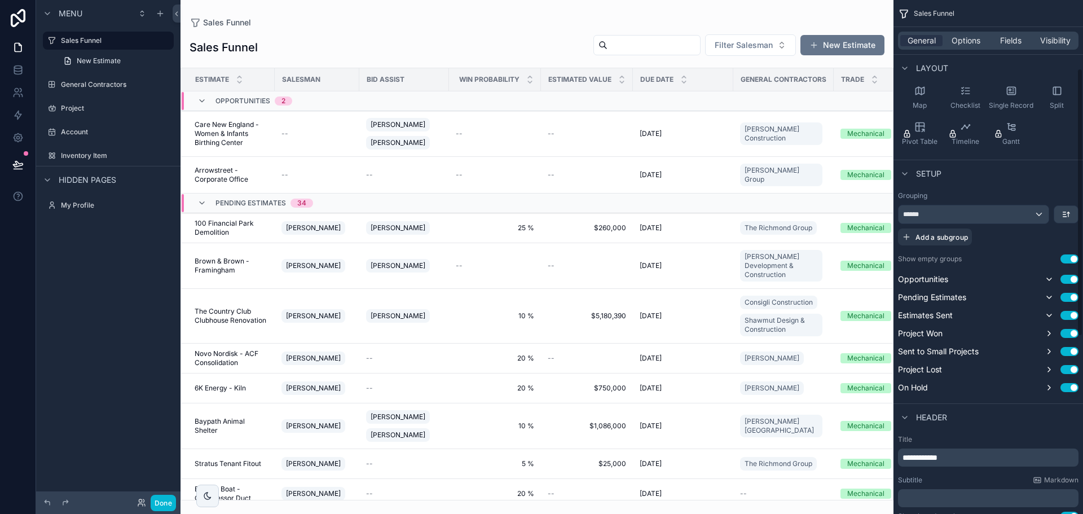
click at [1016, 39] on span "Fields" at bounding box center [1010, 40] width 21 height 11
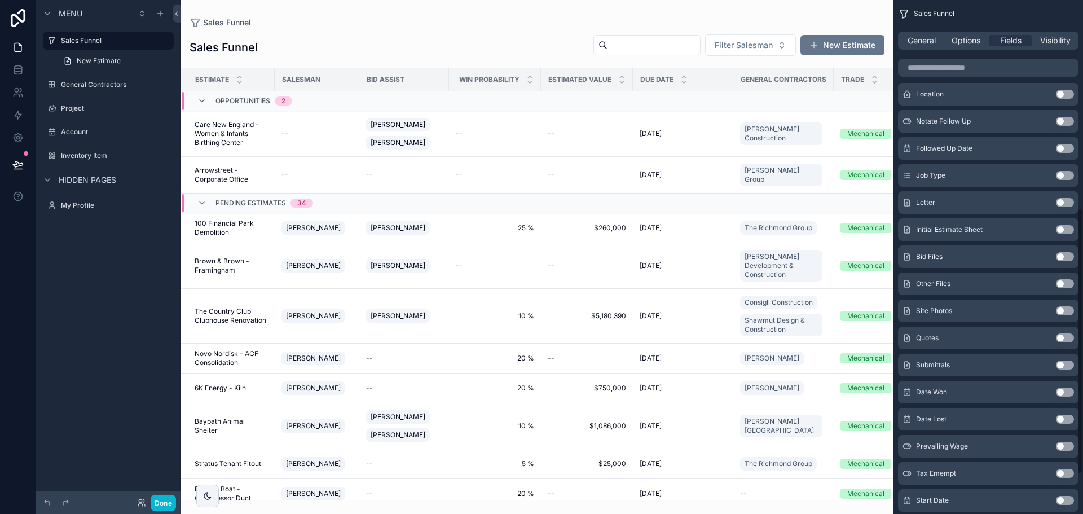
scroll to position [367, 0]
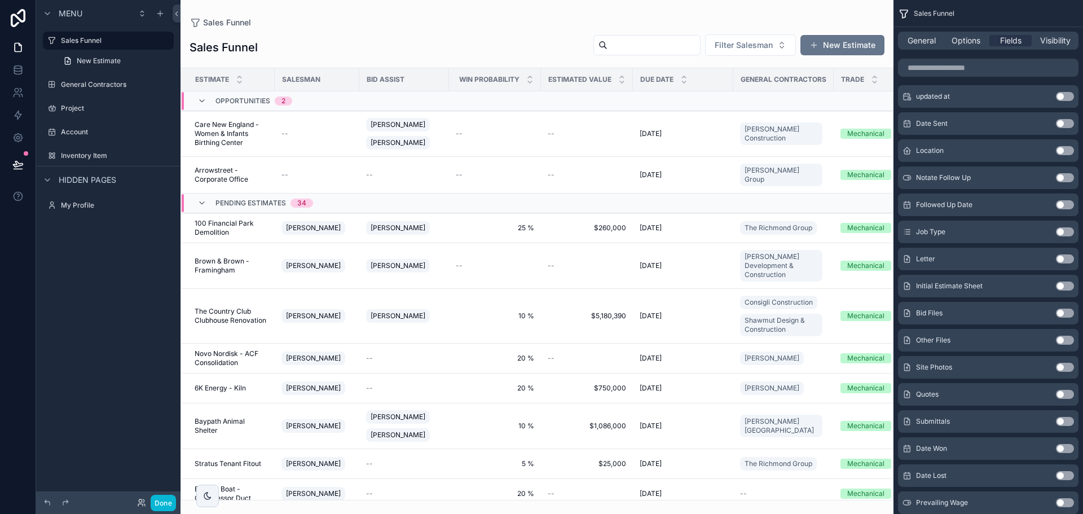
click at [1067, 228] on button "Use setting" at bounding box center [1065, 231] width 18 height 9
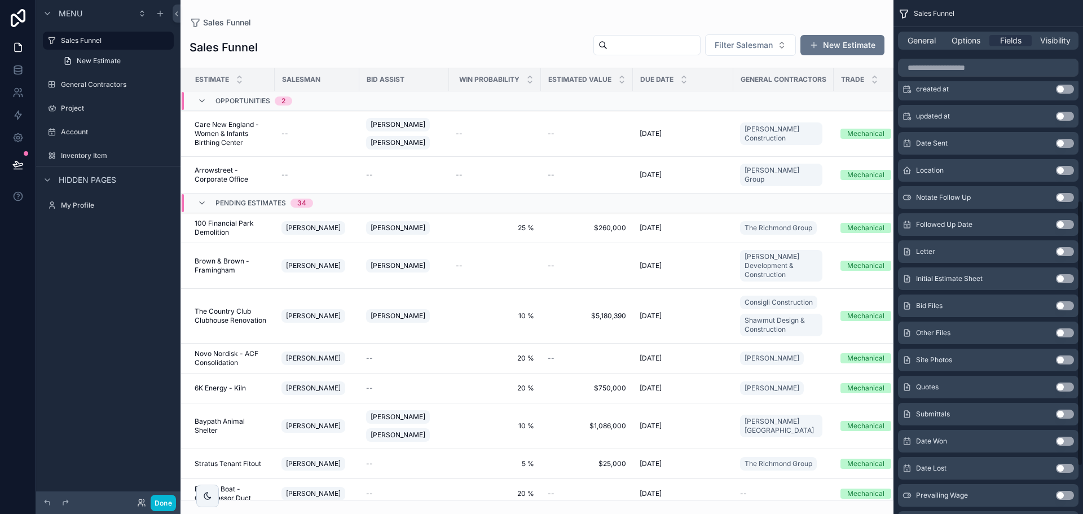
scroll to position [394, 0]
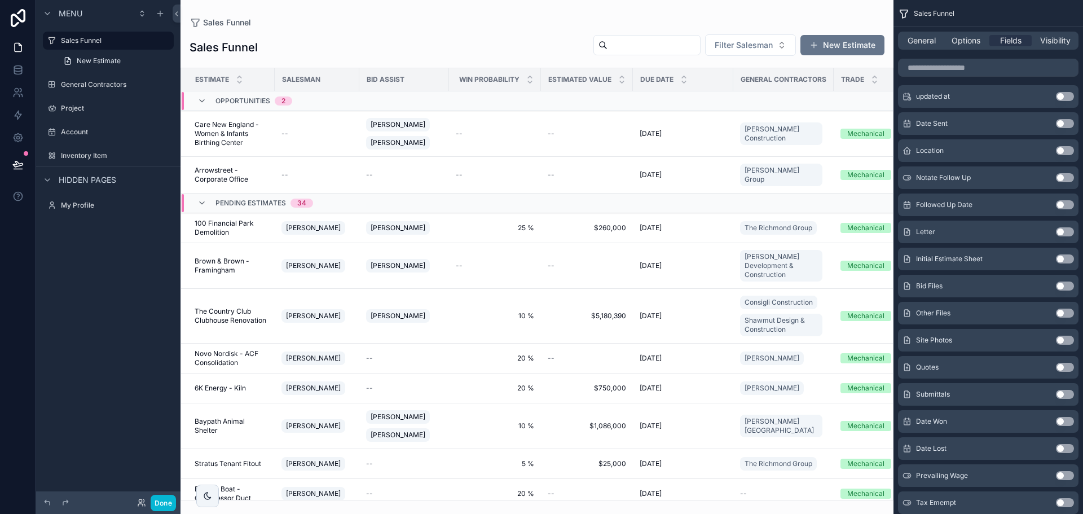
click at [665, 78] on span "Due Date" at bounding box center [656, 79] width 33 height 9
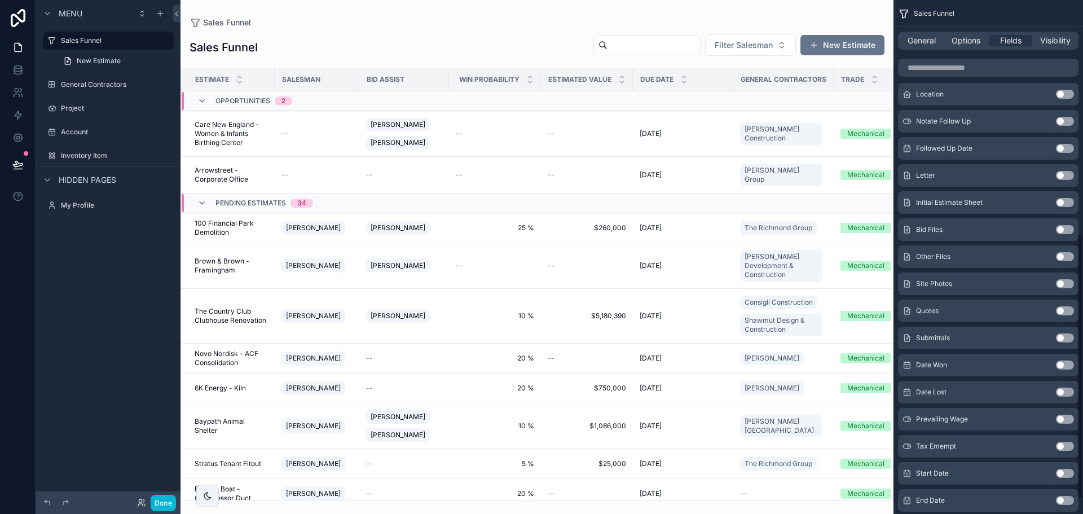
scroll to position [480, 0]
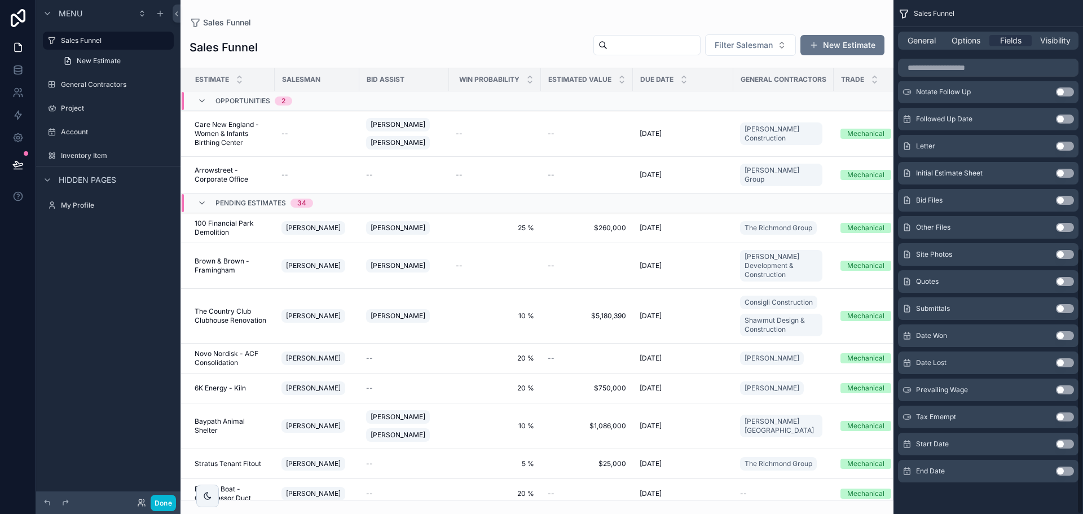
click at [843, 11] on div "Sales Funnel Sales Funnel Filter Salesman New Estimate Estimate Salesman Bid As…" at bounding box center [536, 250] width 713 height 500
click at [919, 500] on div "Sales Funnel General Options Fields Visibility Estimate Use setting Salesman Us…" at bounding box center [987, 17] width 189 height 994
click at [170, 502] on button "Done" at bounding box center [163, 503] width 25 height 16
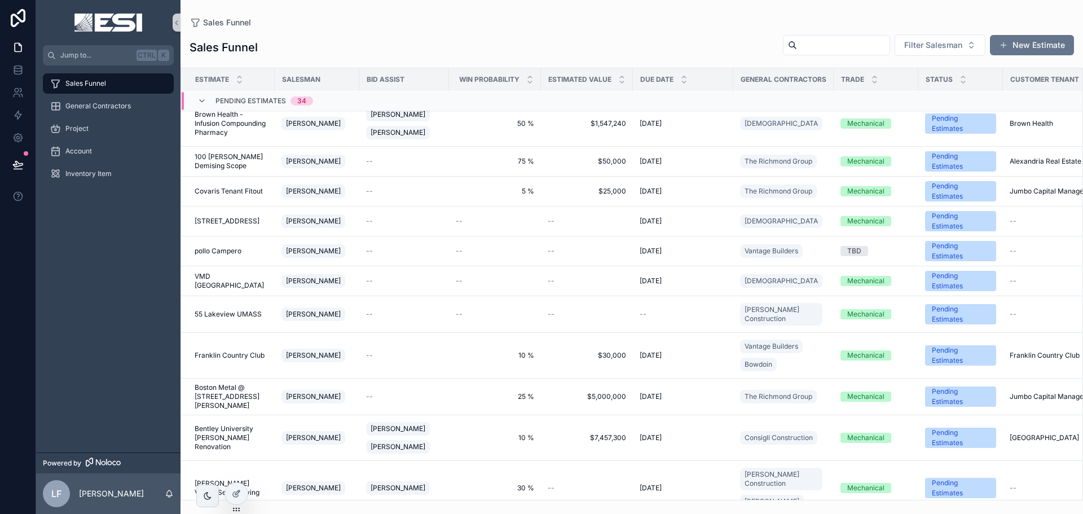
scroll to position [0, 0]
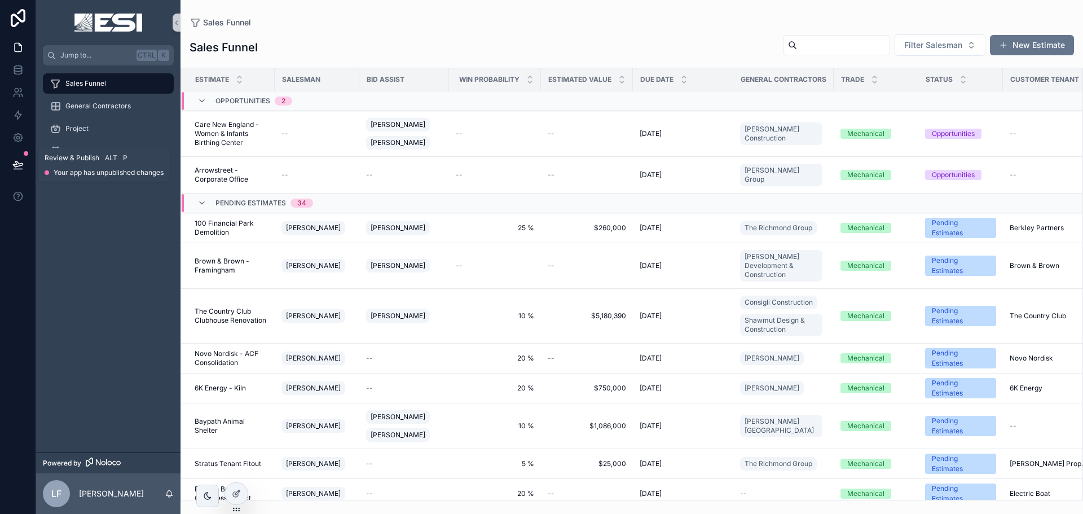
click at [4, 156] on div at bounding box center [18, 165] width 36 height 32
click at [9, 161] on button at bounding box center [18, 165] width 25 height 32
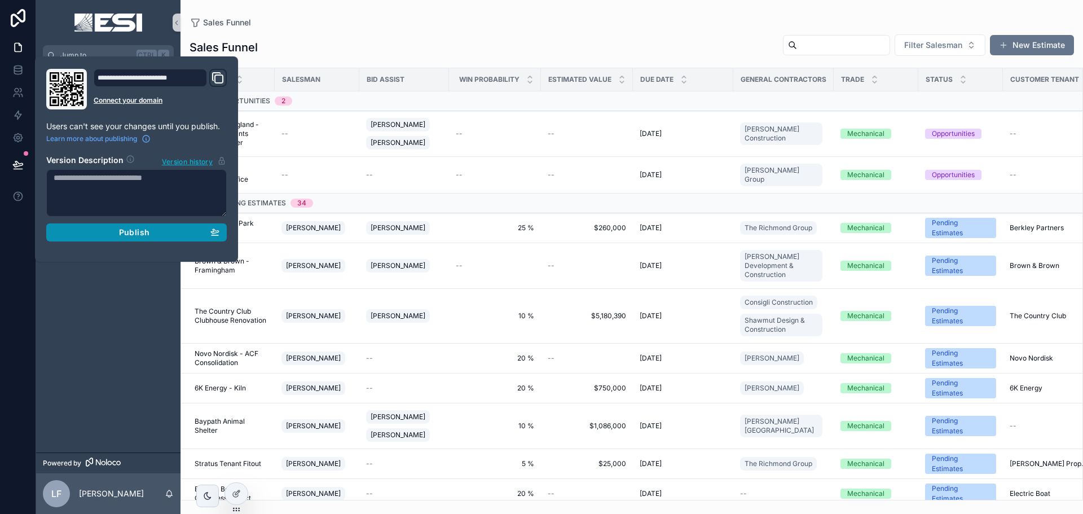
click at [122, 232] on span "Publish" at bounding box center [134, 232] width 30 height 10
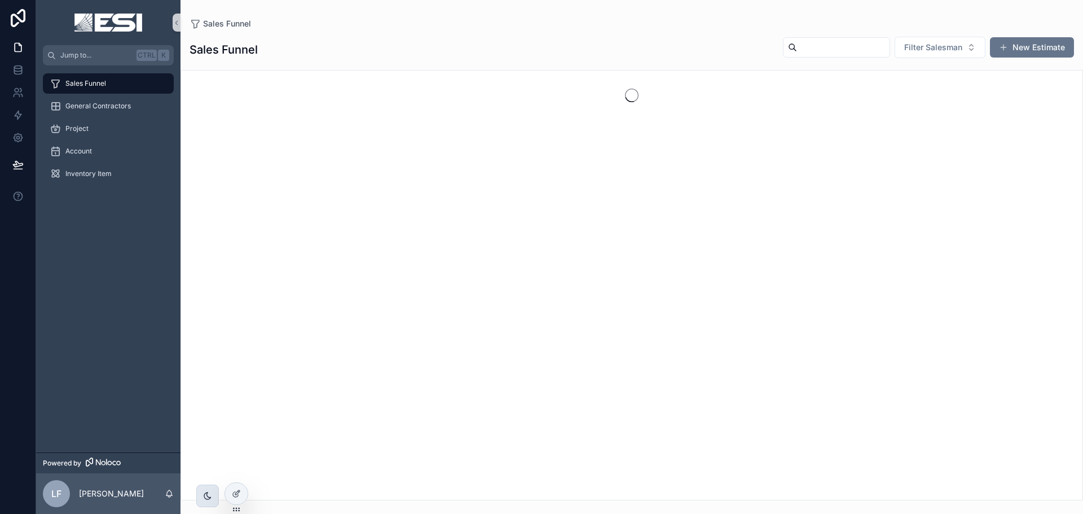
click at [208, 492] on icon "scrollable content" at bounding box center [207, 495] width 9 height 9
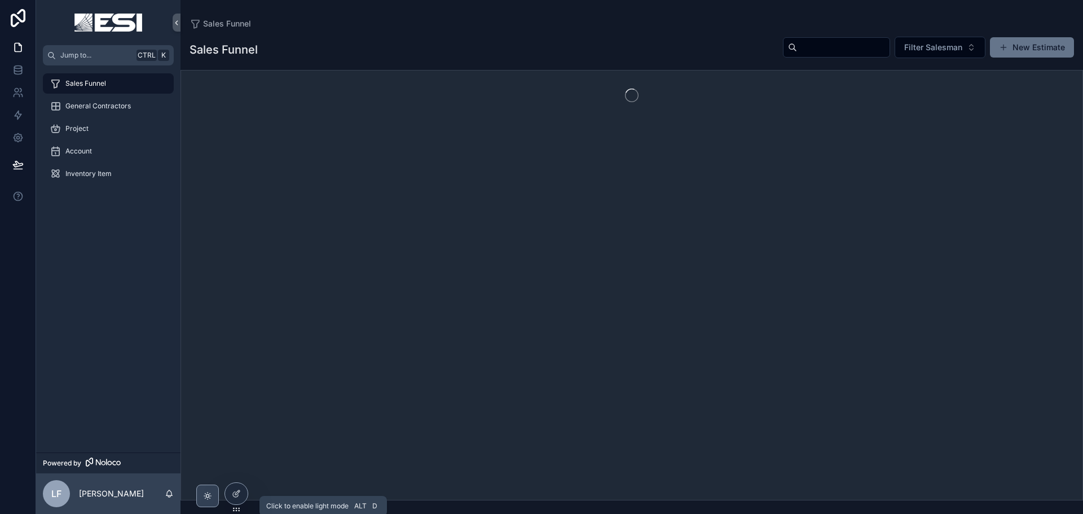
click at [208, 492] on icon "scrollable content" at bounding box center [207, 495] width 9 height 9
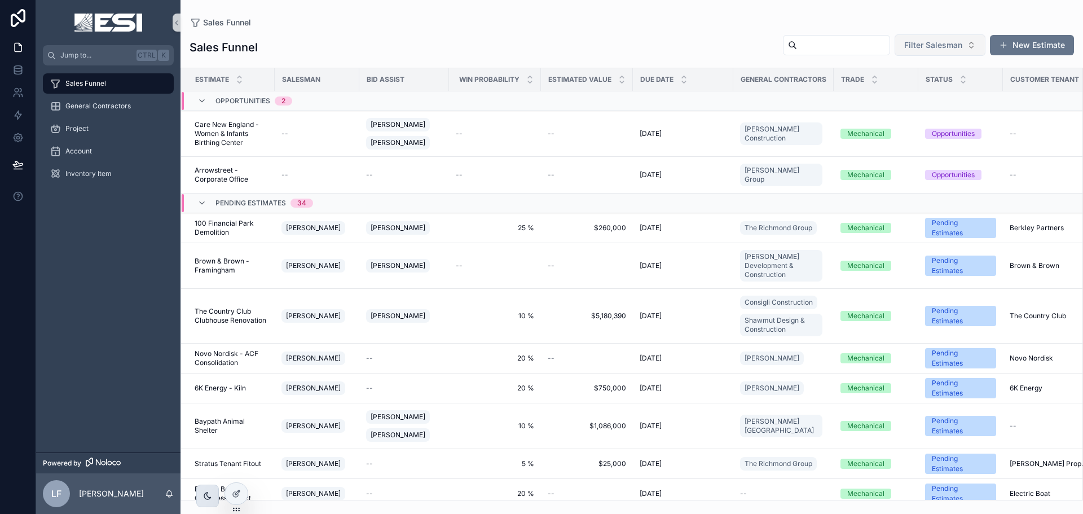
click at [921, 49] on span "Filter Salesman" at bounding box center [933, 44] width 58 height 11
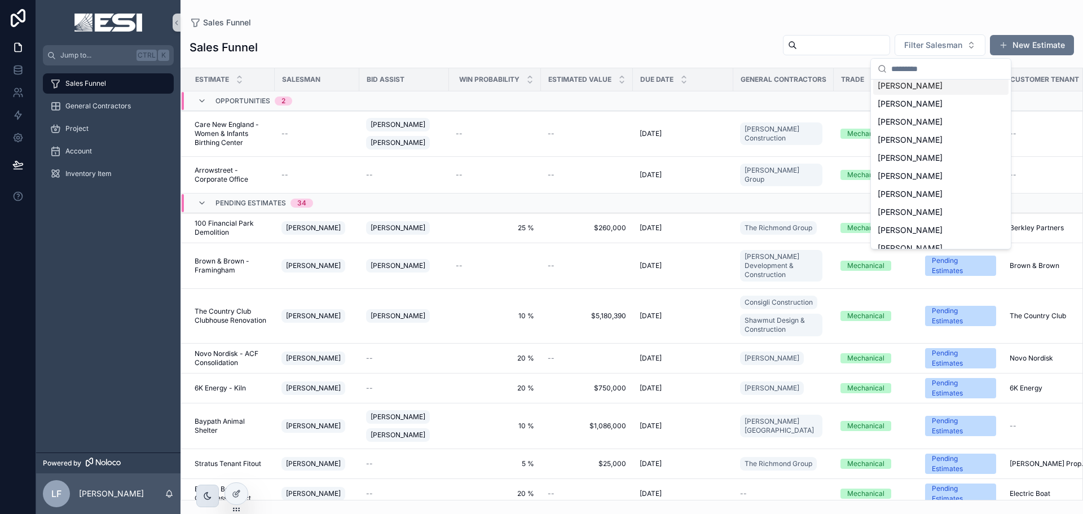
scroll to position [142, 0]
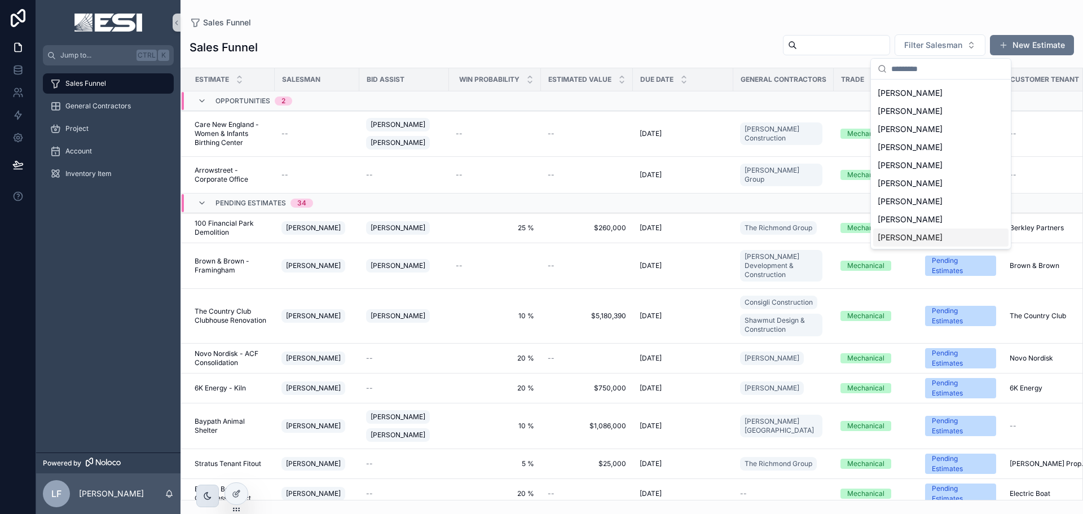
click at [924, 235] on div "[PERSON_NAME]" at bounding box center [940, 237] width 135 height 18
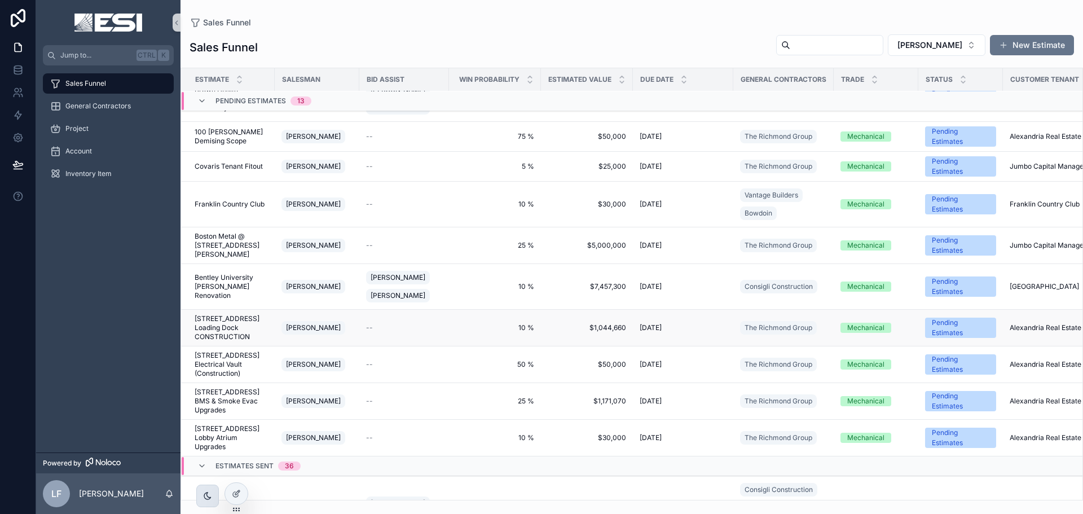
scroll to position [113, 0]
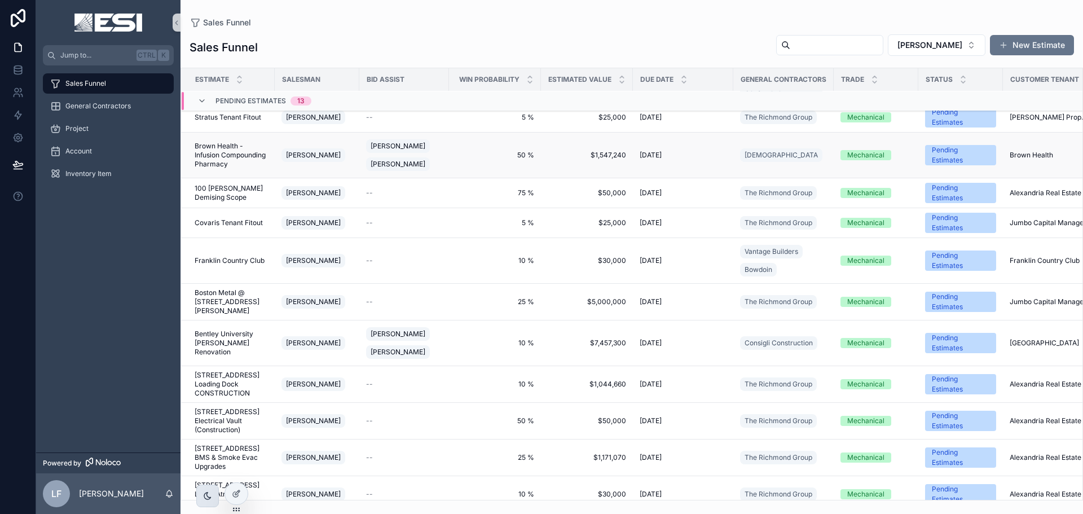
click at [476, 142] on td "50 % 50 %" at bounding box center [495, 156] width 92 height 46
click at [250, 160] on span "Brown Health - Infusion Compounding Pharmacy" at bounding box center [231, 155] width 73 height 27
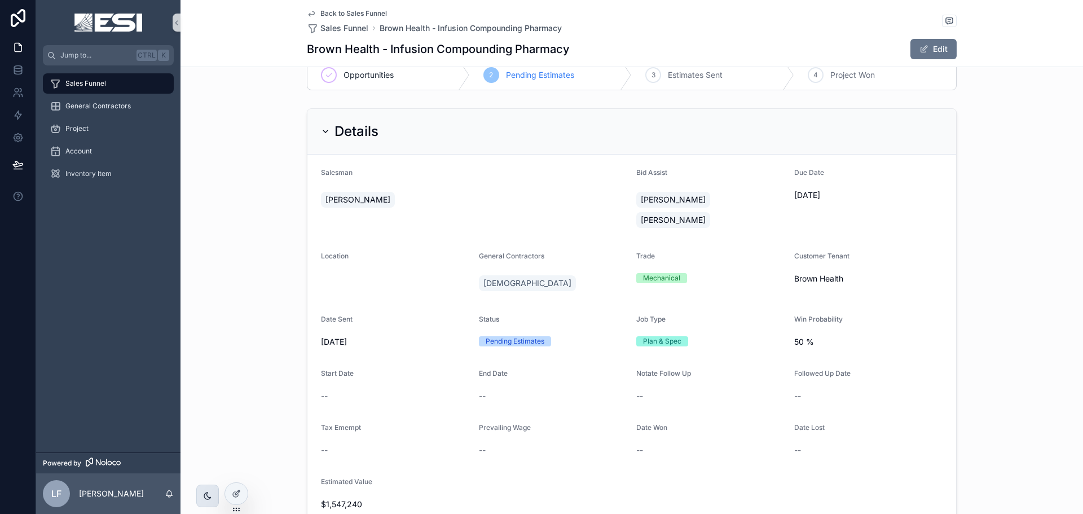
scroll to position [56, 0]
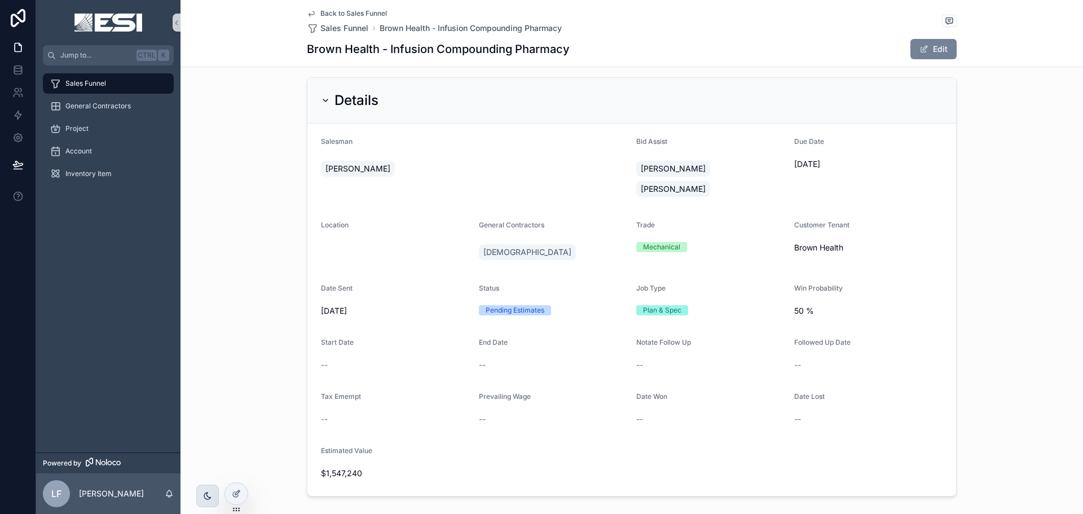
click at [924, 54] on button "Edit" at bounding box center [933, 49] width 46 height 20
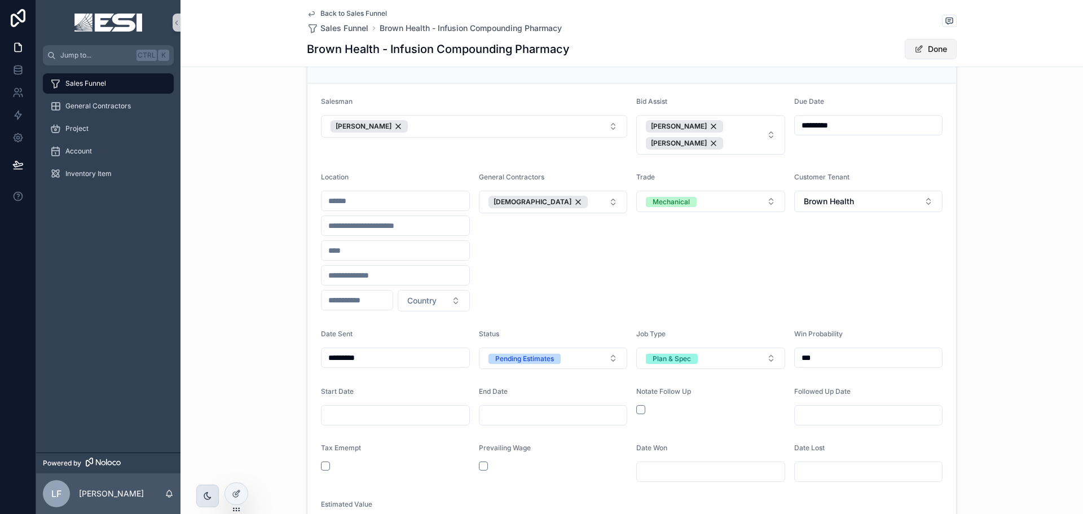
scroll to position [113, 0]
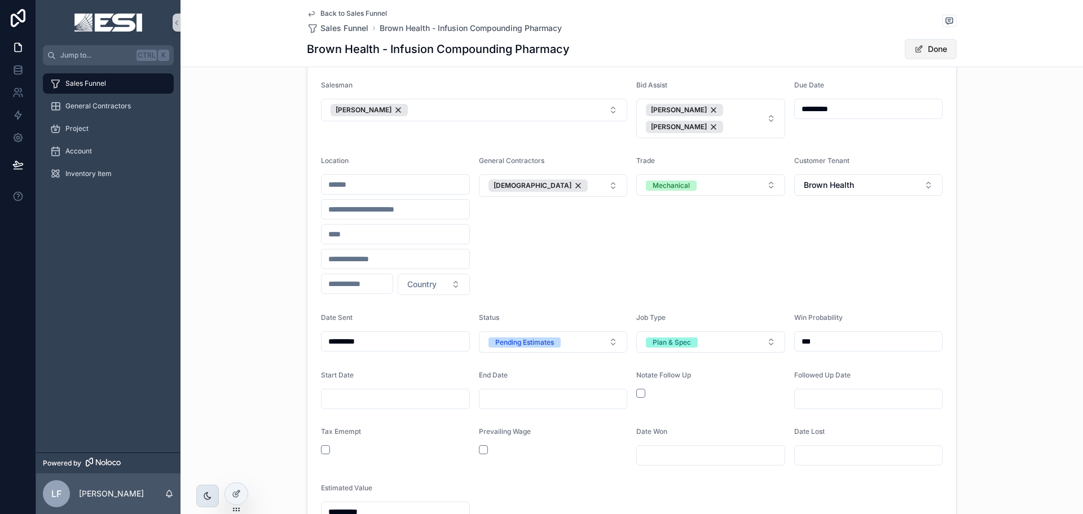
click at [936, 55] on button "Done" at bounding box center [931, 49] width 52 height 20
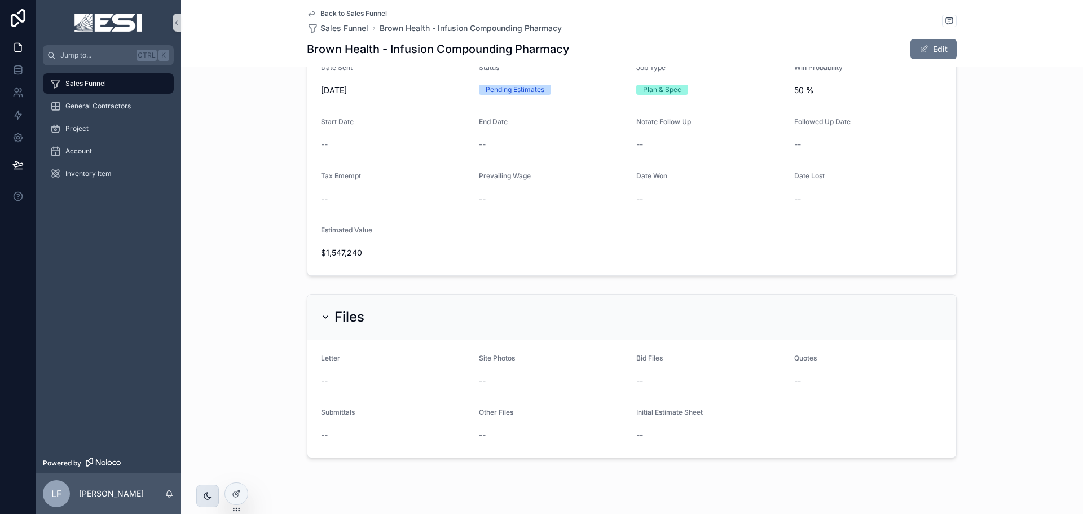
scroll to position [277, 0]
click at [914, 41] on button "Edit" at bounding box center [933, 49] width 46 height 20
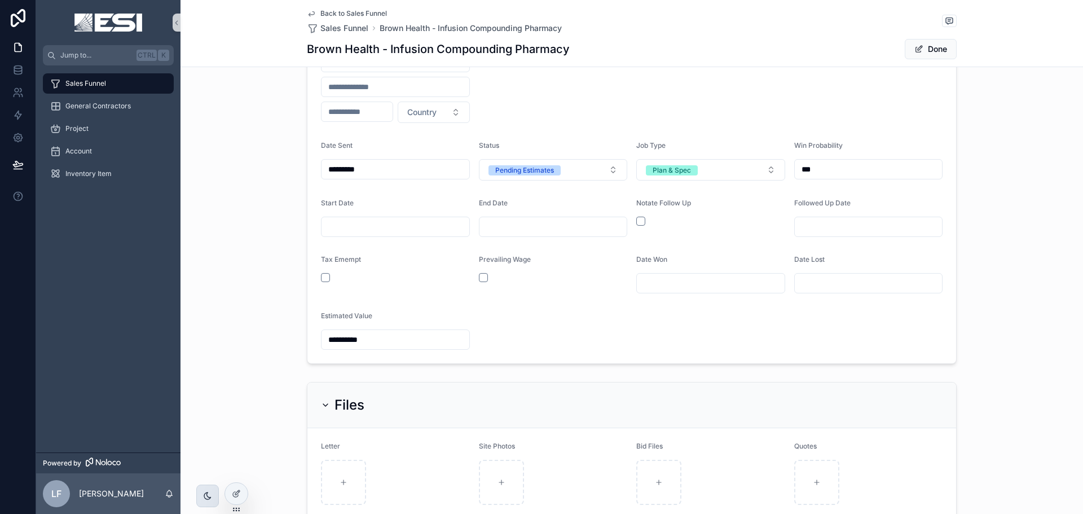
scroll to position [279, 0]
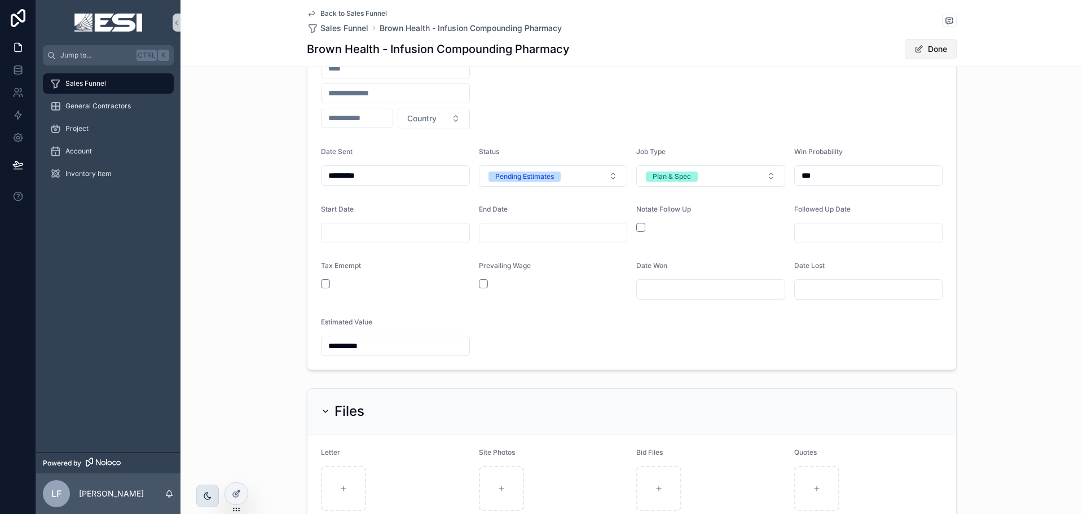
click at [930, 46] on button "Done" at bounding box center [931, 49] width 52 height 20
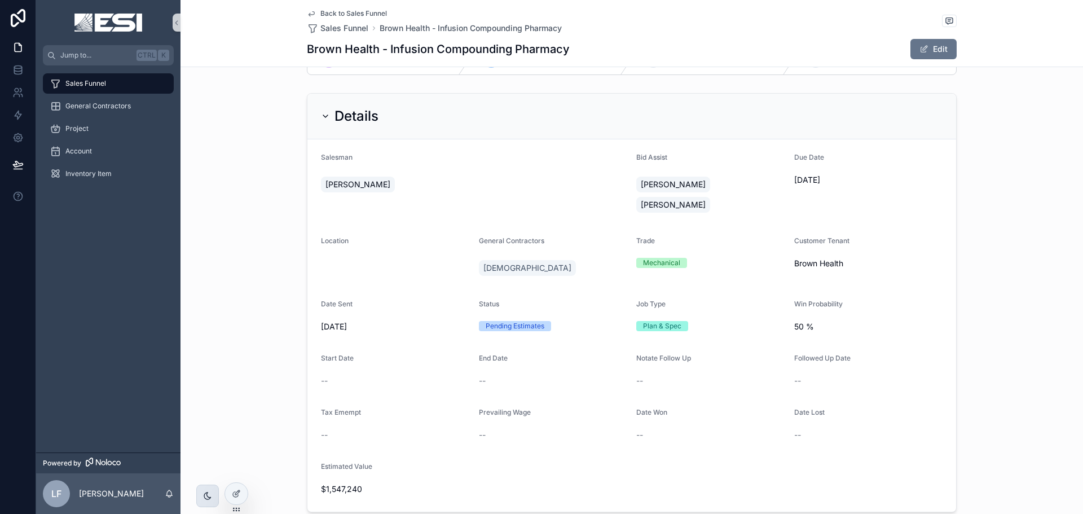
scroll to position [0, 0]
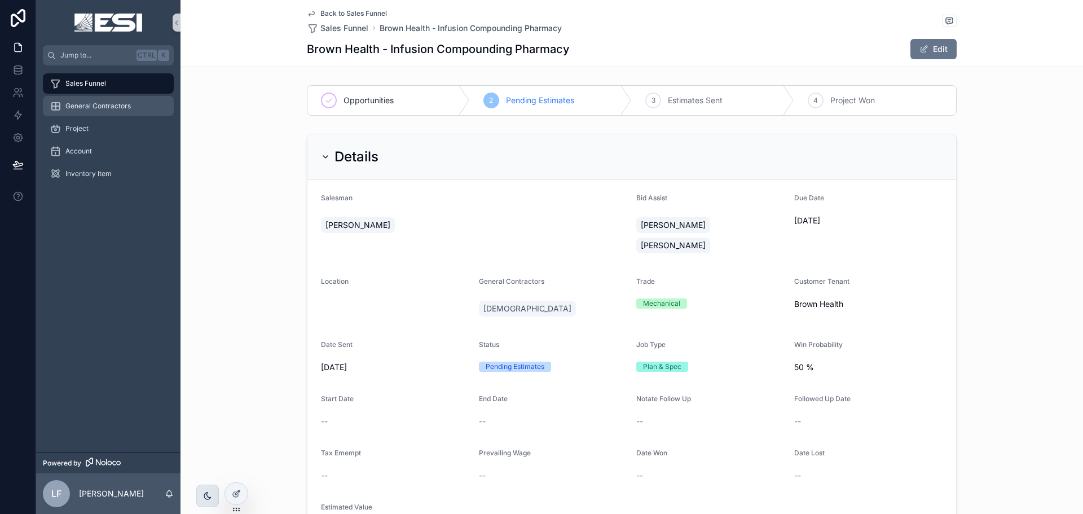
drag, startPoint x: 113, startPoint y: 112, endPoint x: 122, endPoint y: 118, distance: 10.6
click at [113, 112] on div "General Contractors" at bounding box center [108, 106] width 117 height 18
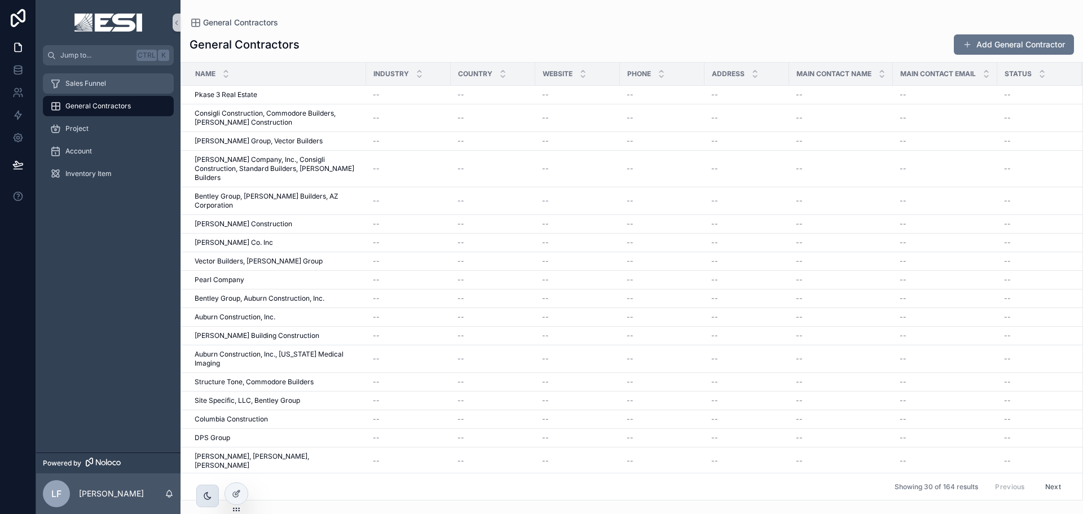
click at [85, 83] on span "Sales Funnel" at bounding box center [85, 83] width 41 height 9
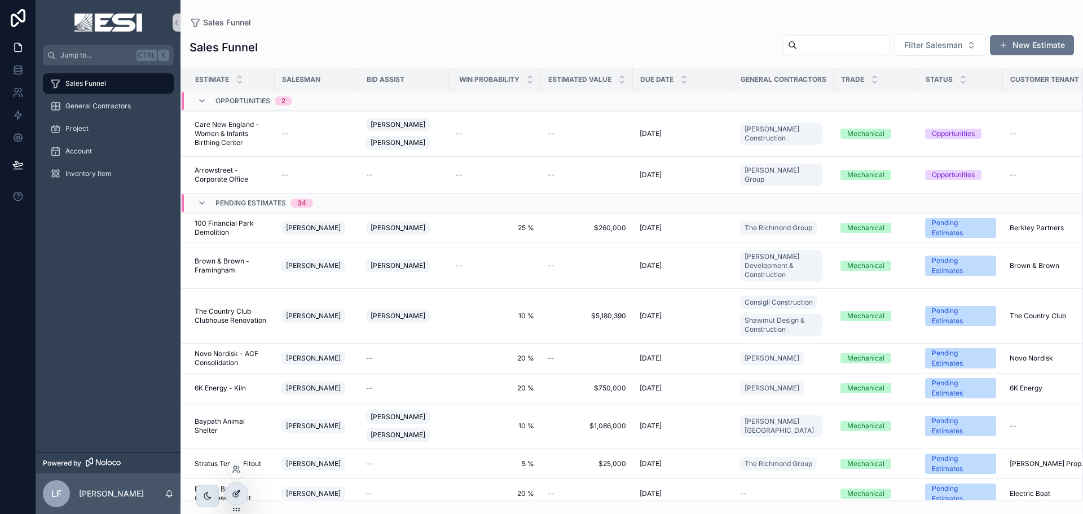
click at [242, 491] on div at bounding box center [236, 493] width 23 height 21
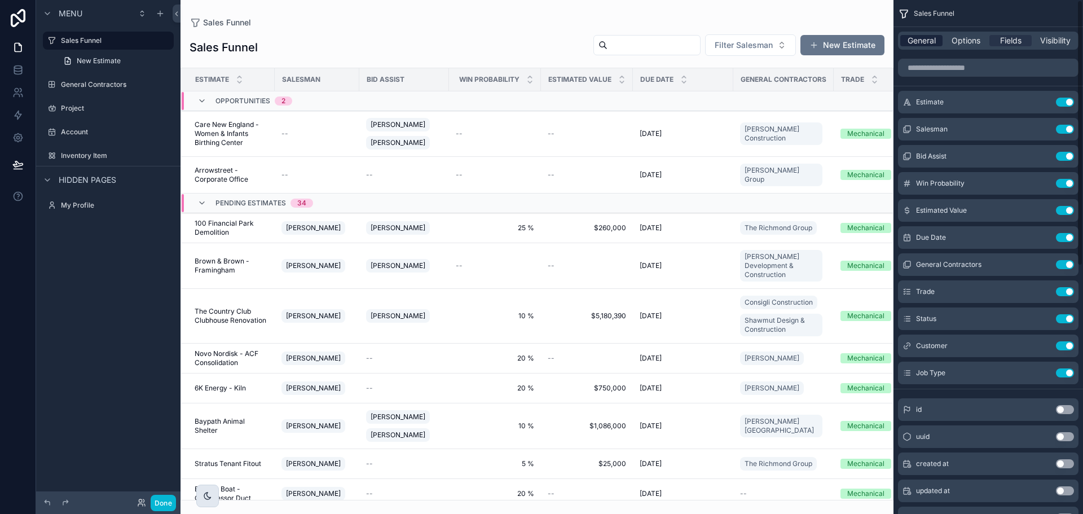
click at [907, 36] on span "General" at bounding box center [921, 40] width 28 height 11
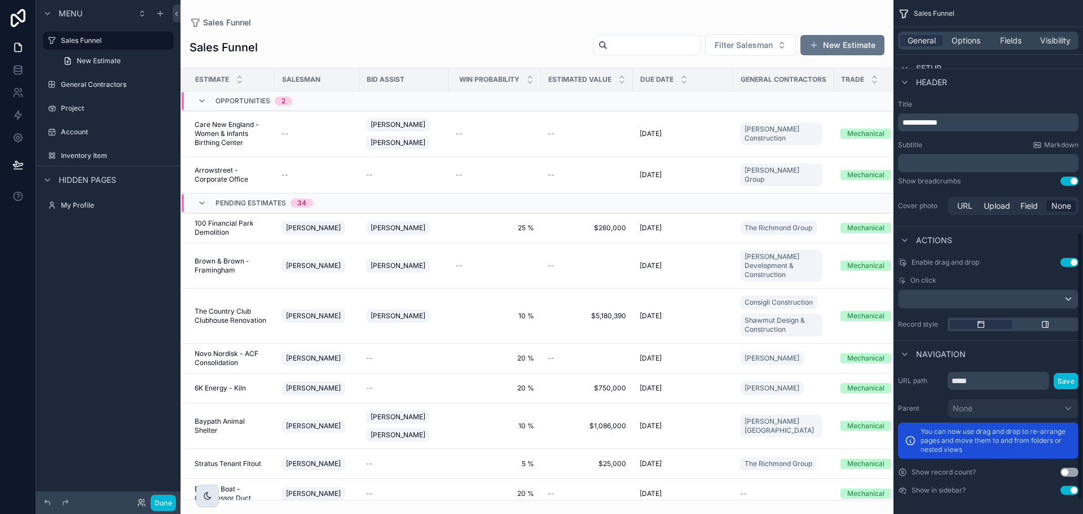
scroll to position [470, 0]
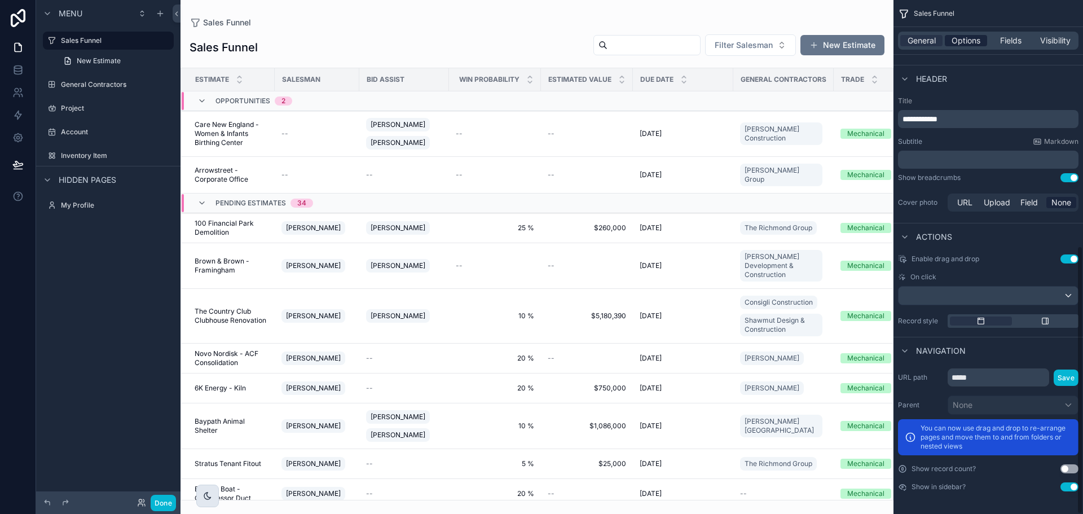
click at [974, 45] on span "Options" at bounding box center [965, 40] width 29 height 11
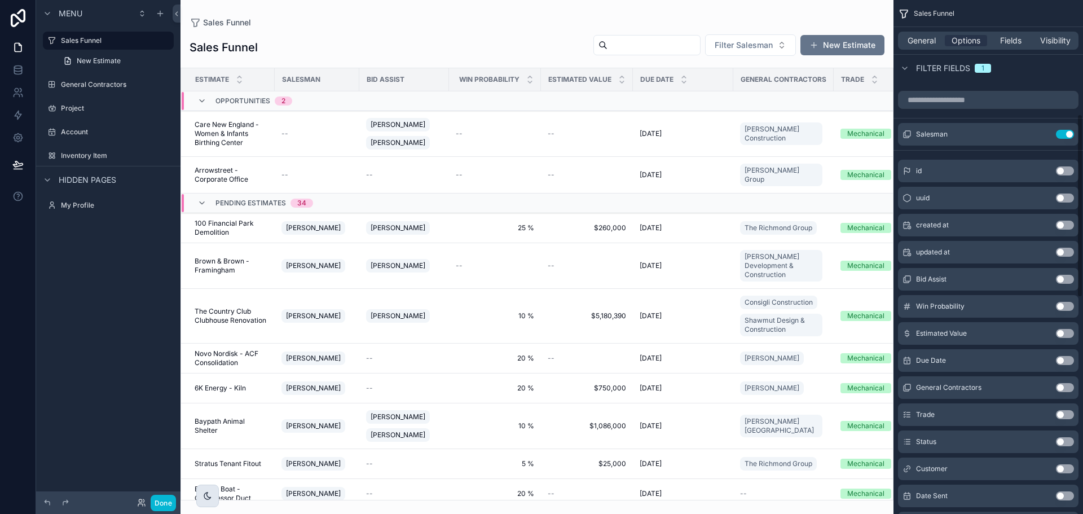
scroll to position [0, 0]
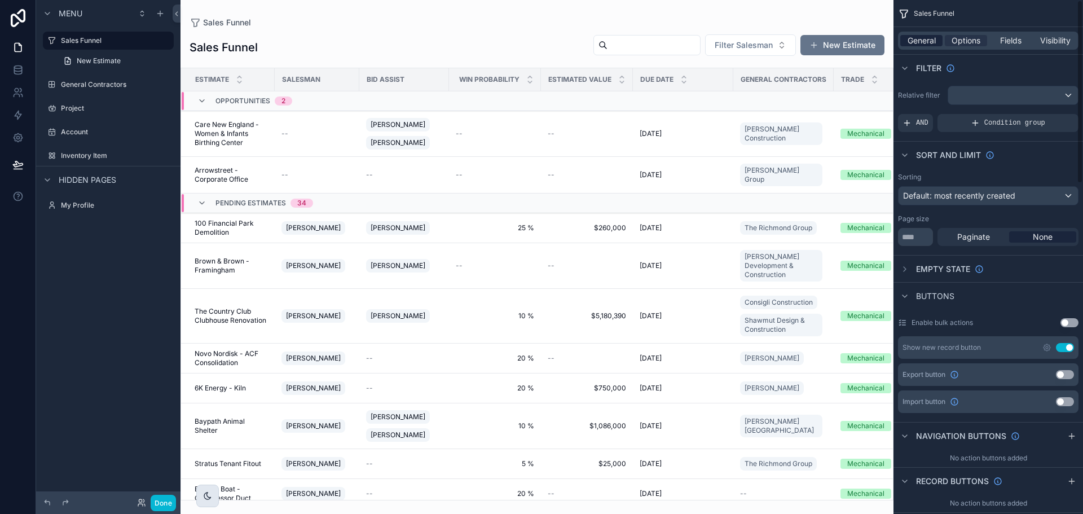
click at [929, 42] on span "General" at bounding box center [921, 40] width 28 height 11
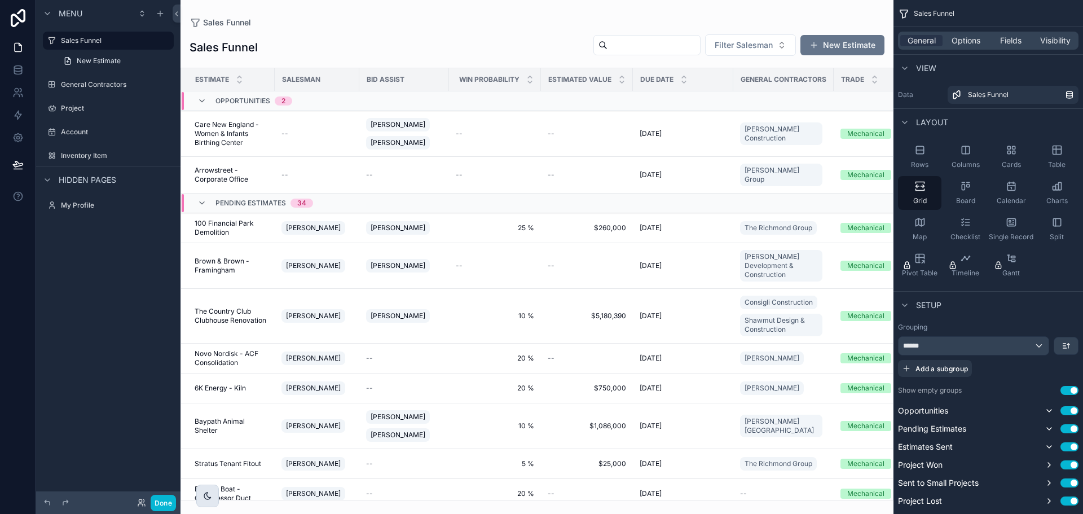
click at [867, 14] on div "scrollable content" at bounding box center [536, 257] width 713 height 514
click at [24, 76] on link at bounding box center [18, 70] width 36 height 23
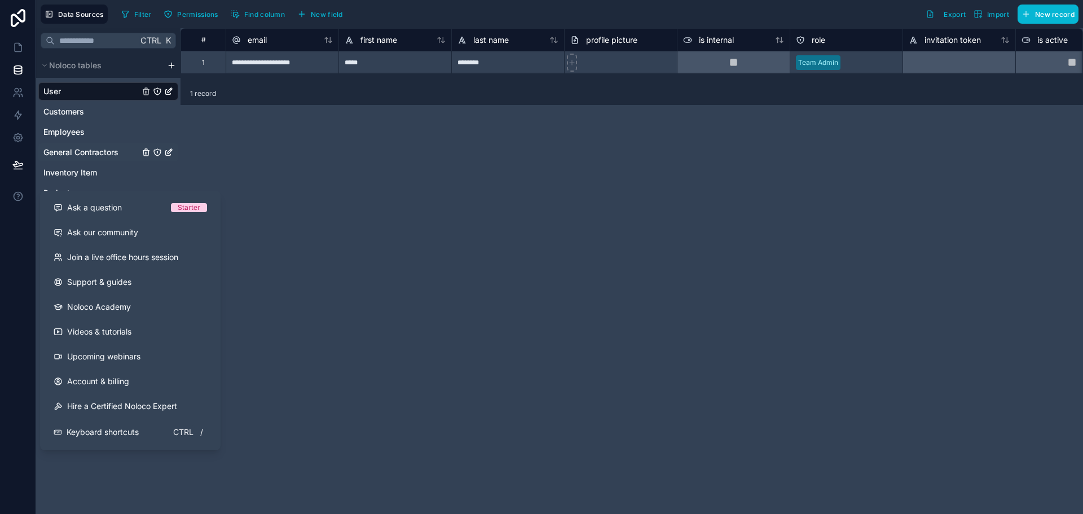
click at [81, 153] on span "General Contractors" at bounding box center [80, 152] width 75 height 11
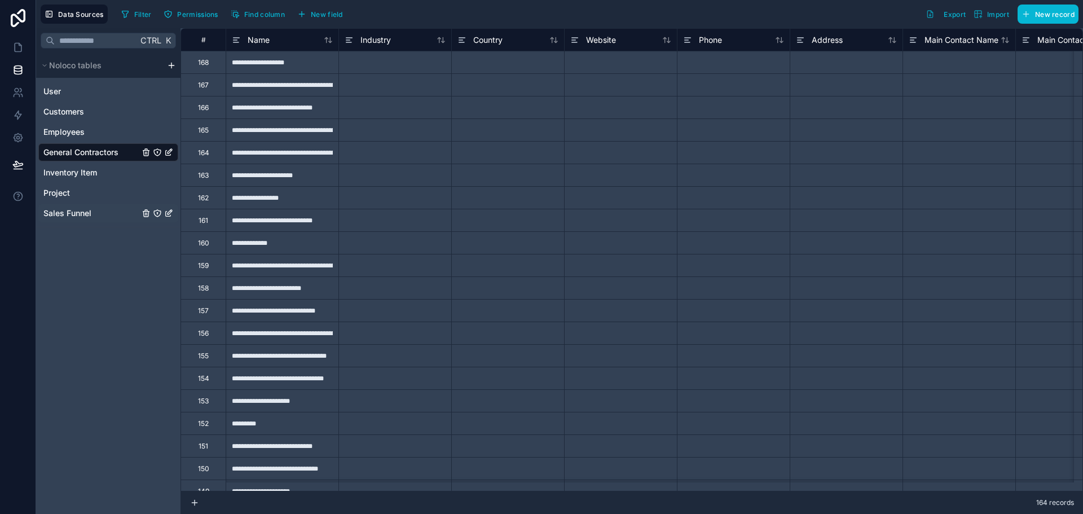
click at [70, 216] on span "Sales Funnel" at bounding box center [67, 213] width 48 height 11
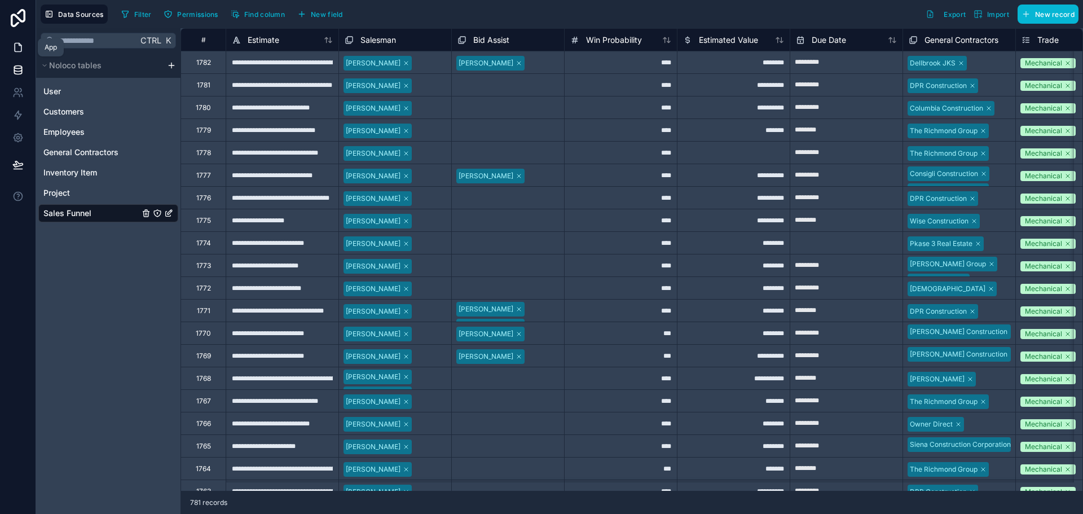
click at [17, 46] on icon at bounding box center [17, 47] width 11 height 11
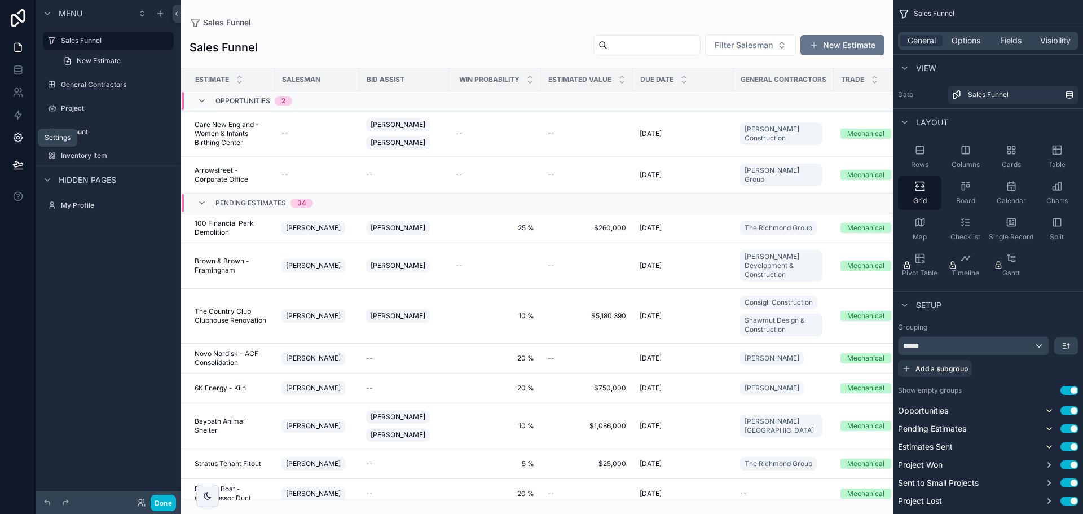
click at [18, 140] on icon at bounding box center [17, 137] width 11 height 11
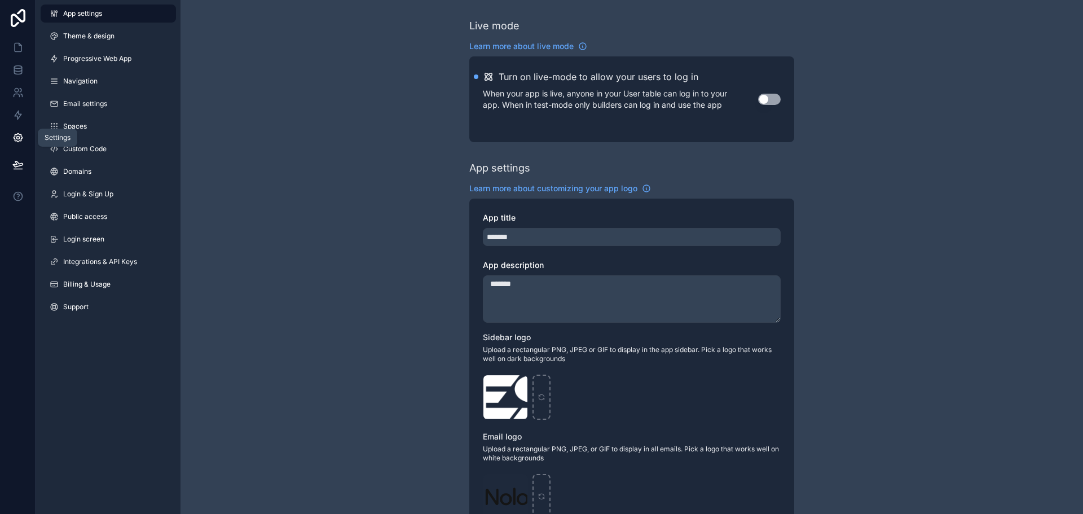
click at [18, 140] on icon at bounding box center [17, 137] width 11 height 11
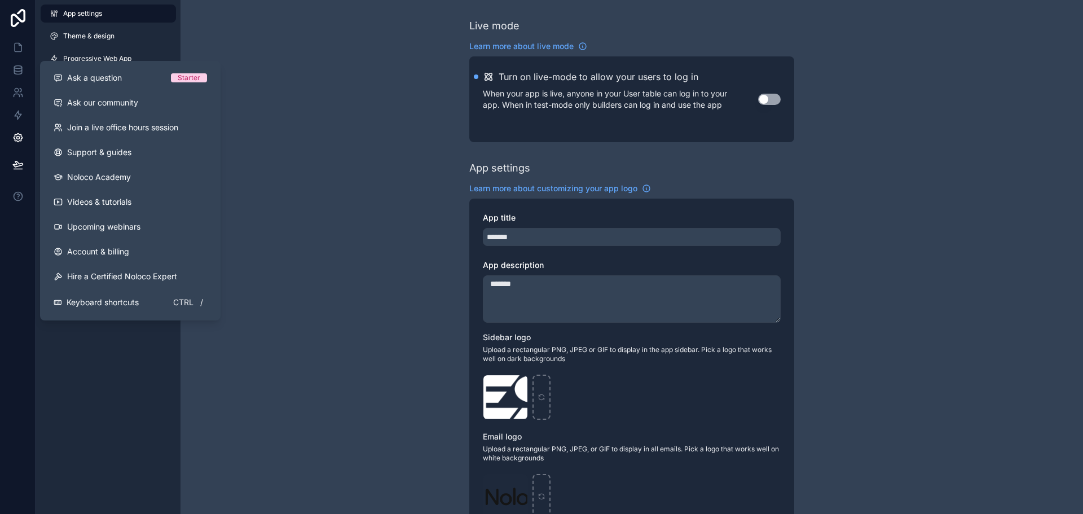
click at [119, 349] on div "App settings Theme & design Progressive Web App Navigation Email settings Space…" at bounding box center [108, 257] width 144 height 514
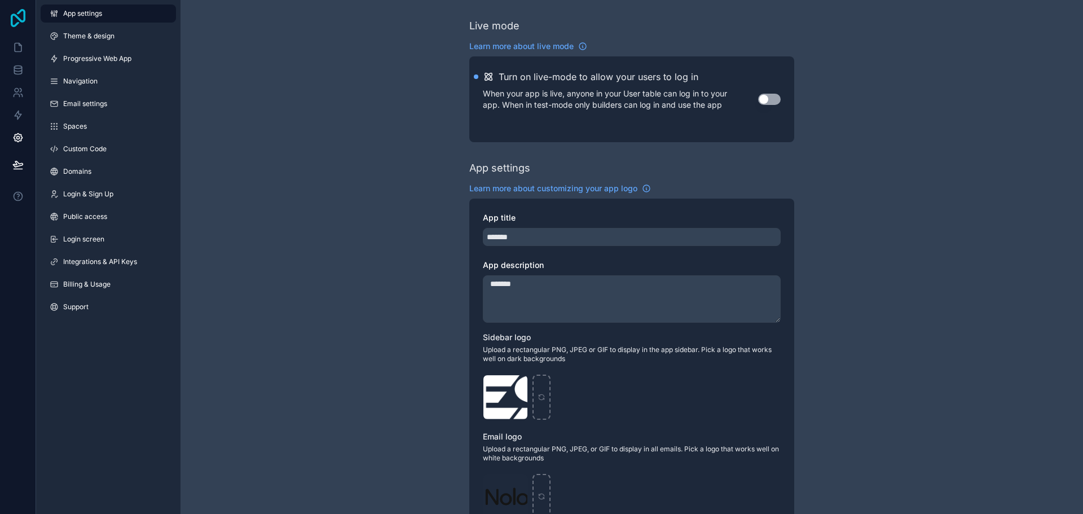
click at [21, 19] on icon at bounding box center [18, 18] width 23 height 18
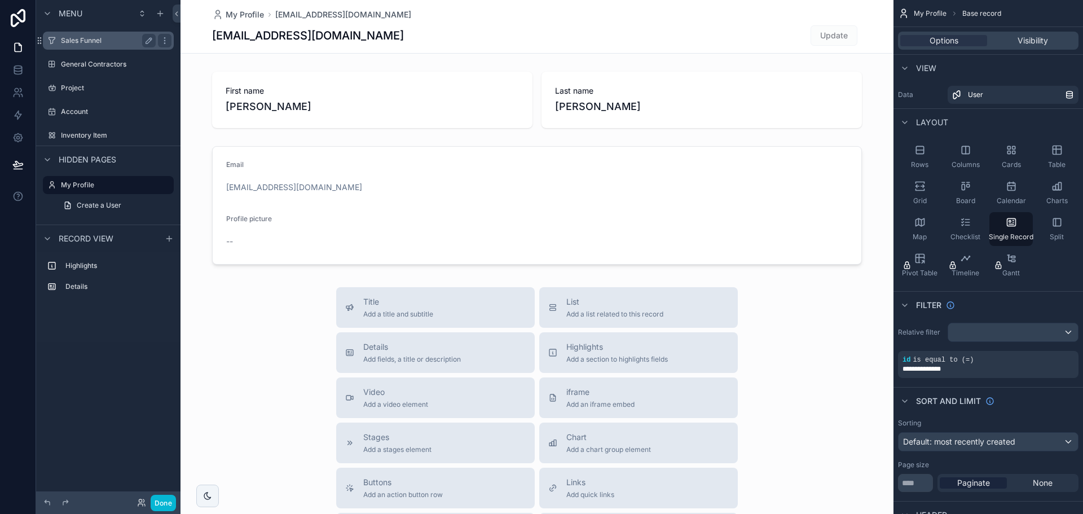
click at [81, 40] on label "Sales Funnel" at bounding box center [106, 40] width 90 height 9
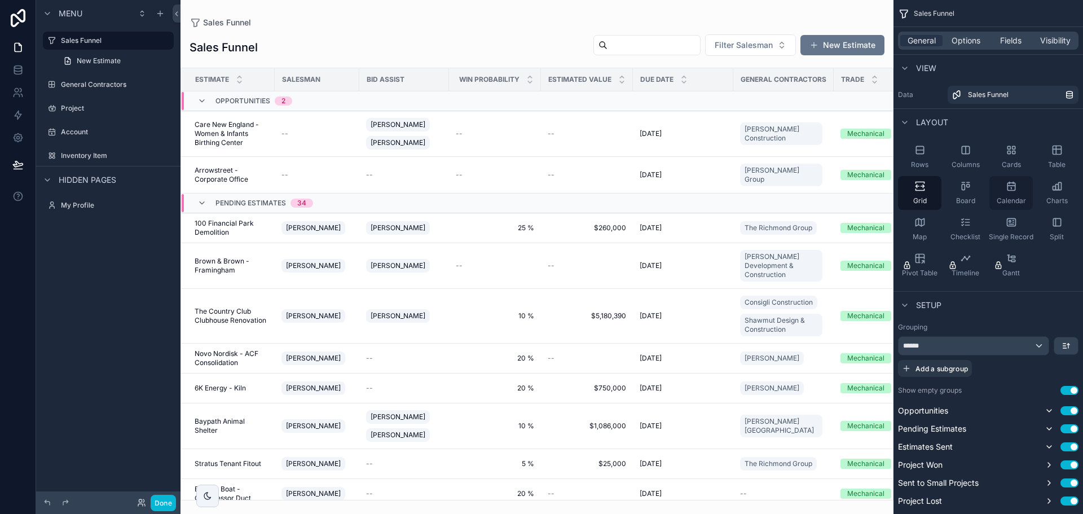
drag, startPoint x: 962, startPoint y: 194, endPoint x: 1001, endPoint y: 184, distance: 40.2
click at [962, 194] on div "Board" at bounding box center [964, 193] width 43 height 34
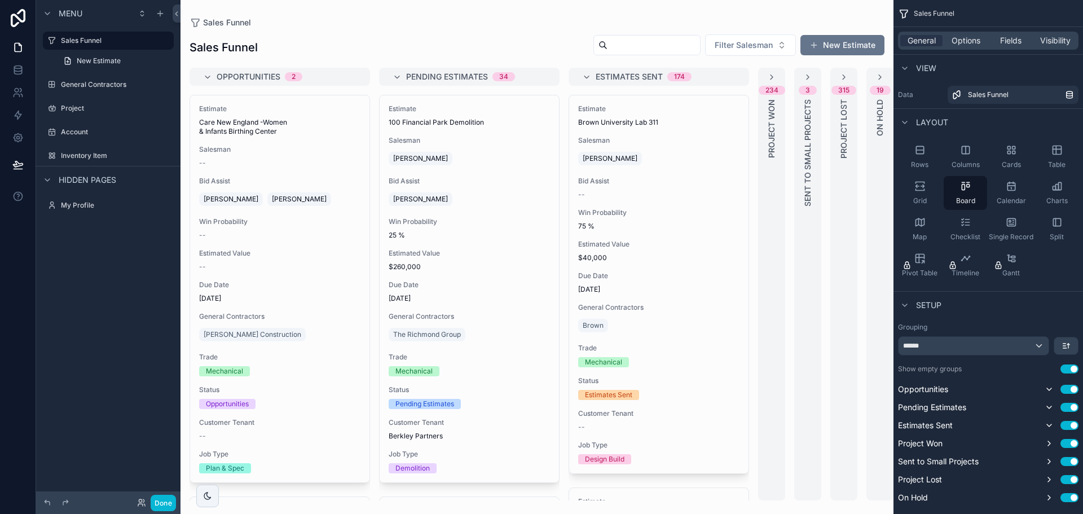
drag, startPoint x: 557, startPoint y: 112, endPoint x: 554, endPoint y: 140, distance: 28.3
click at [554, 140] on div "scrollable content" at bounding box center [536, 257] width 713 height 514
click at [1017, 230] on div "Single Record" at bounding box center [1010, 229] width 43 height 34
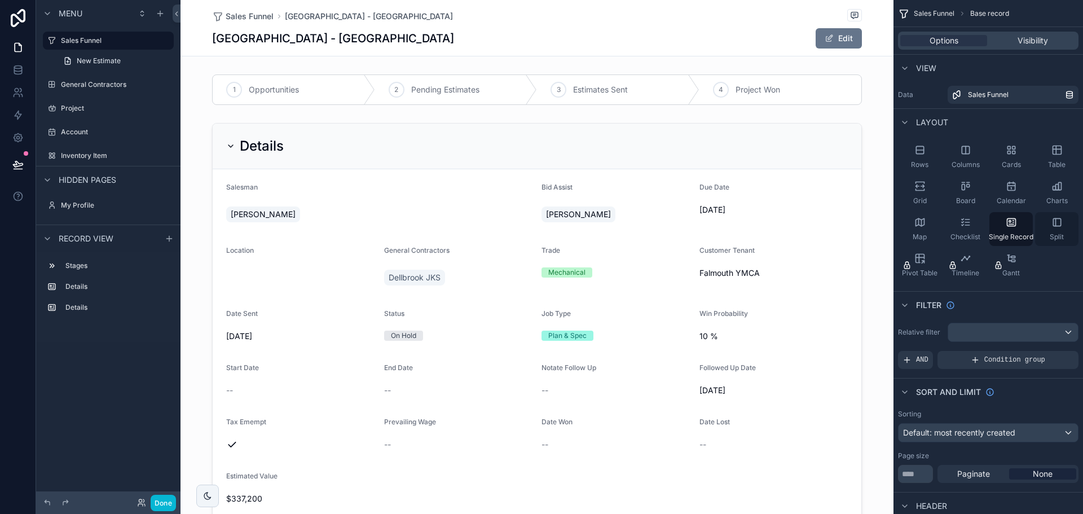
click at [1053, 224] on icon "scrollable content" at bounding box center [1056, 222] width 11 height 11
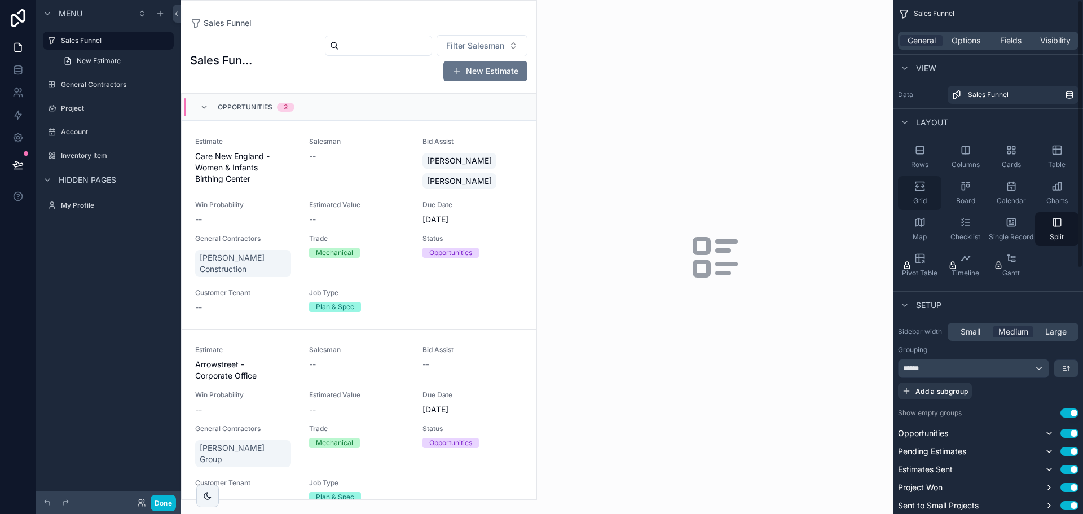
click at [926, 177] on div "Grid" at bounding box center [919, 193] width 43 height 34
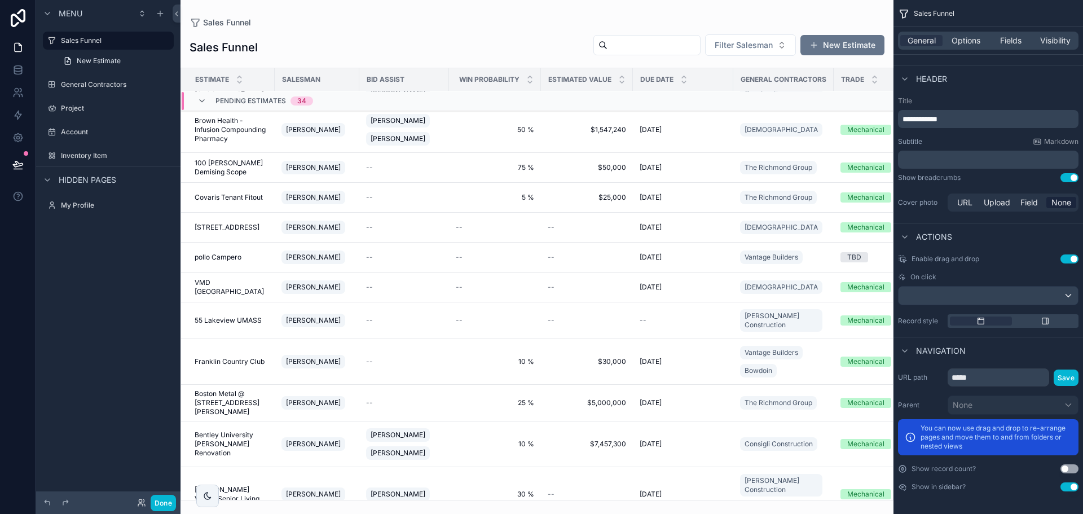
scroll to position [226, 0]
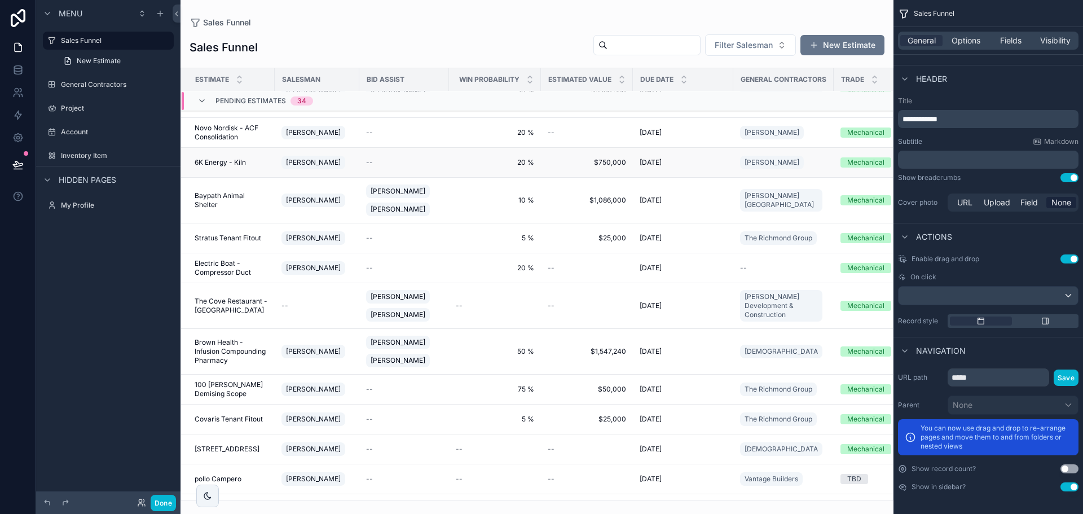
click at [221, 158] on span "6K Energy - Kiln" at bounding box center [220, 162] width 51 height 9
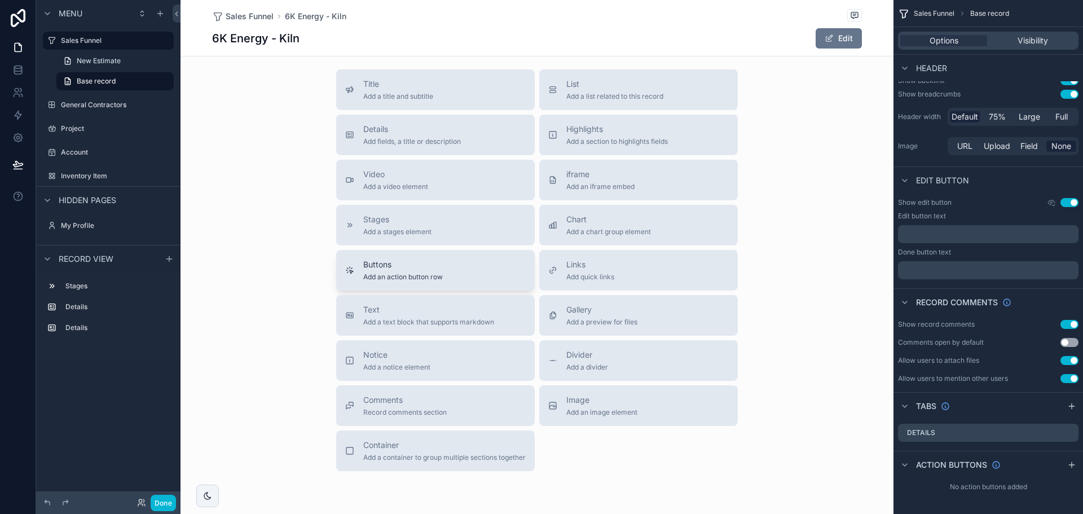
scroll to position [677, 0]
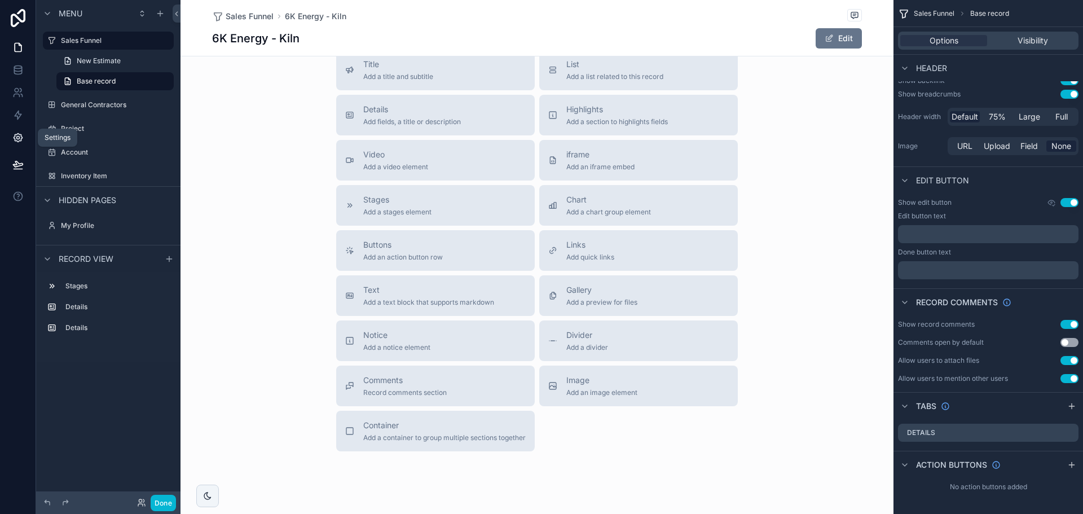
click at [13, 130] on link at bounding box center [18, 137] width 36 height 23
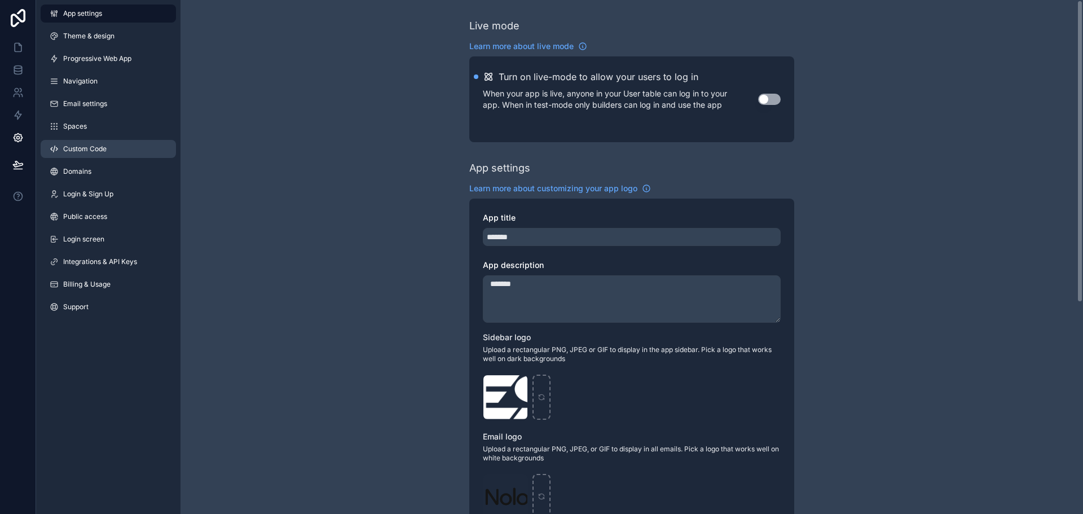
click at [96, 146] on span "Custom Code" at bounding box center [84, 148] width 43 height 9
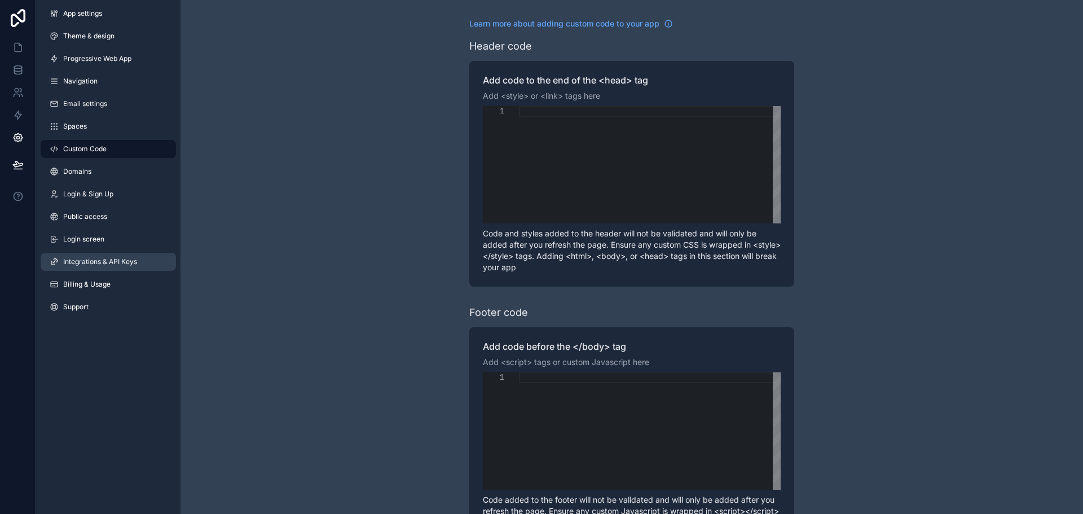
click at [72, 256] on link "Integrations & API Keys" at bounding box center [108, 262] width 135 height 18
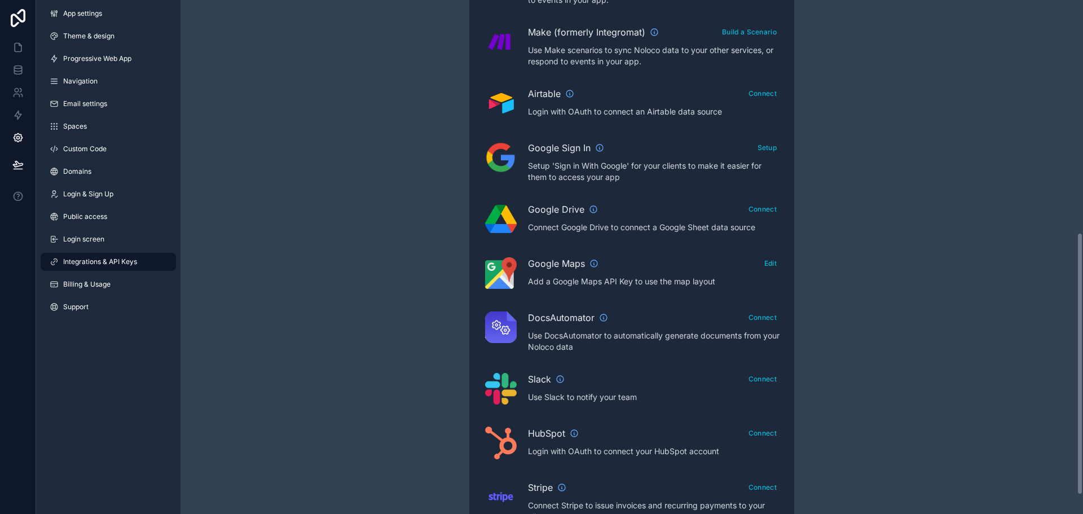
scroll to position [491, 0]
